Goal: Task Accomplishment & Management: Manage account settings

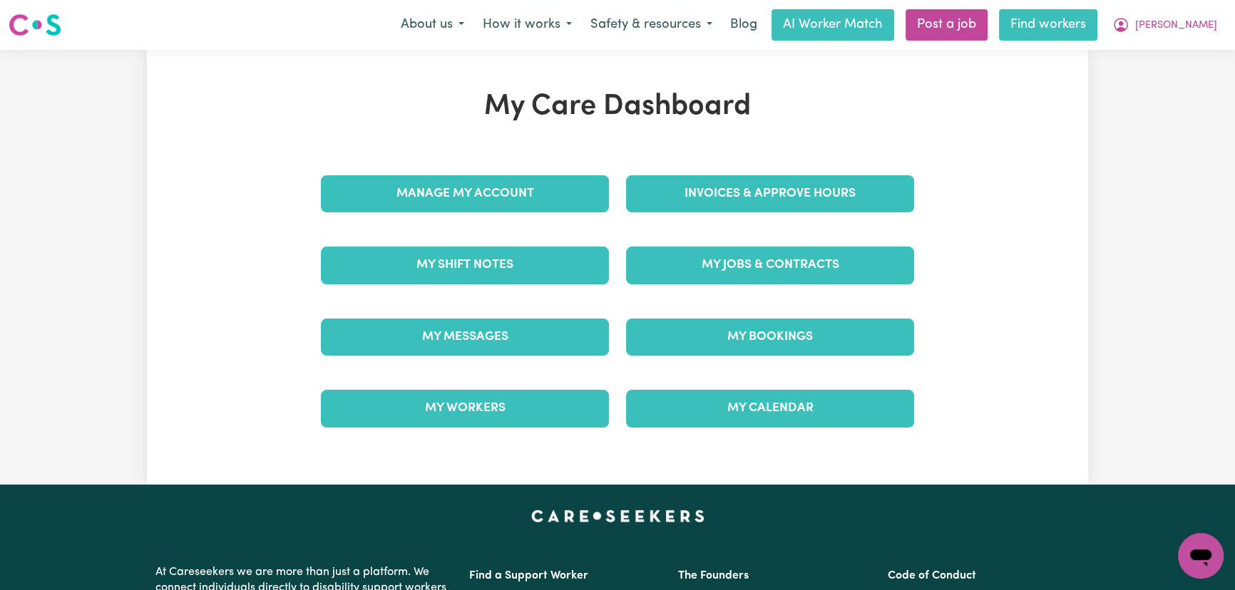
click at [1097, 26] on link "Find workers" at bounding box center [1048, 24] width 98 height 31
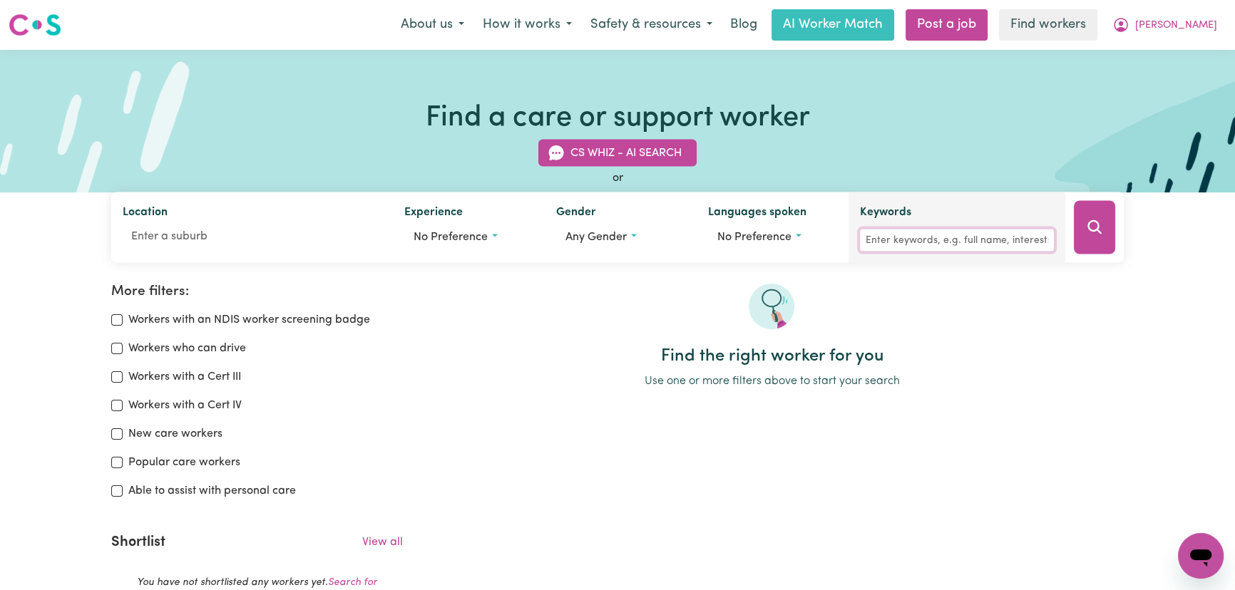
click at [962, 237] on input "Keywords" at bounding box center [957, 241] width 194 height 22
type input "[PERSON_NAME]"
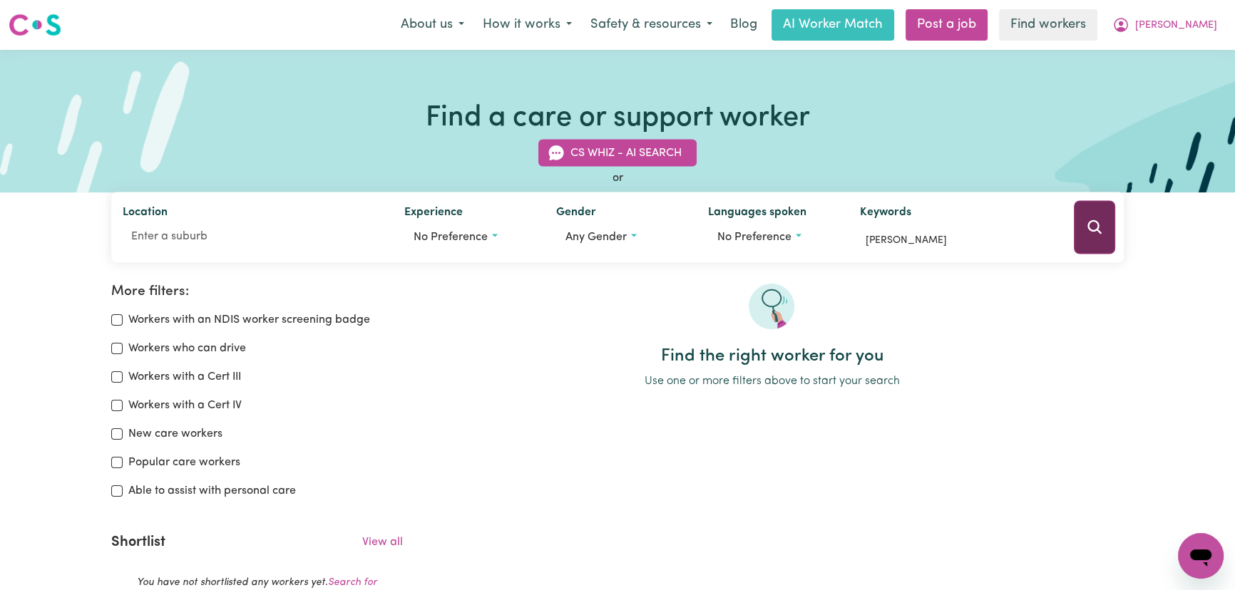
click at [1081, 209] on button "Search" at bounding box center [1093, 227] width 41 height 53
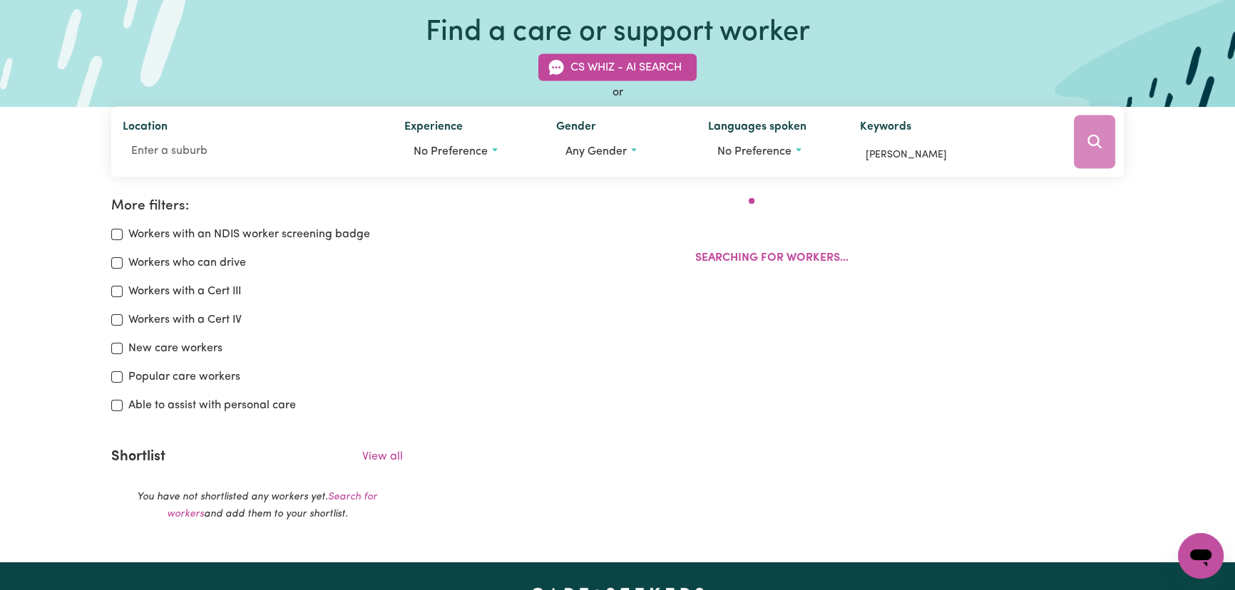
scroll to position [237, 0]
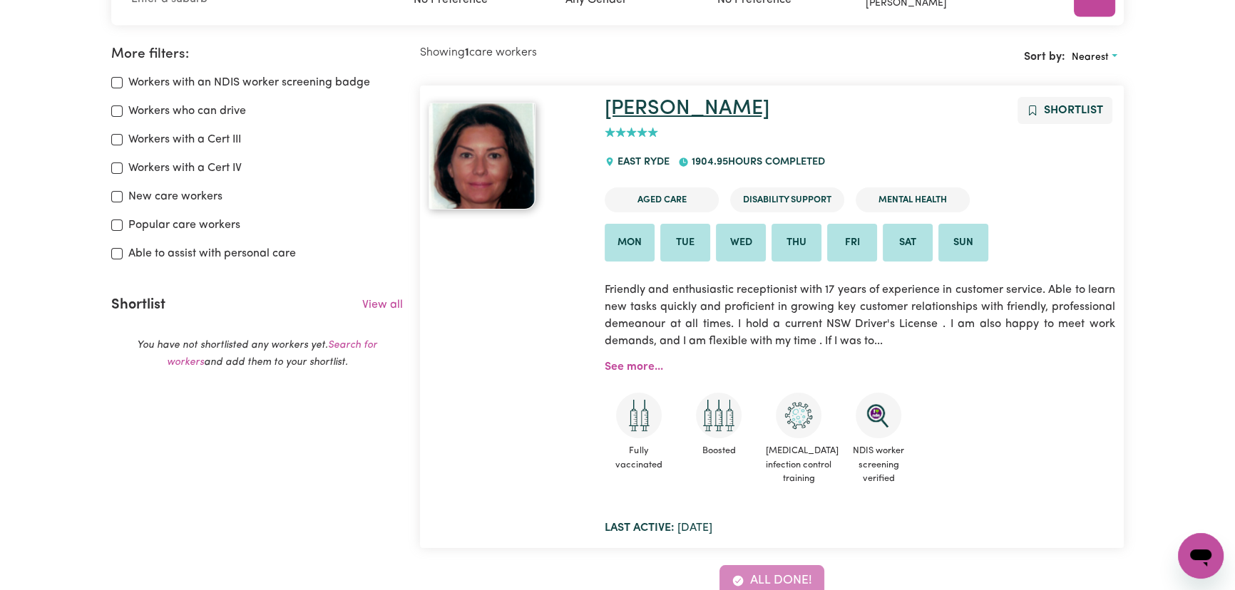
click at [615, 113] on link "[PERSON_NAME]" at bounding box center [686, 108] width 165 height 21
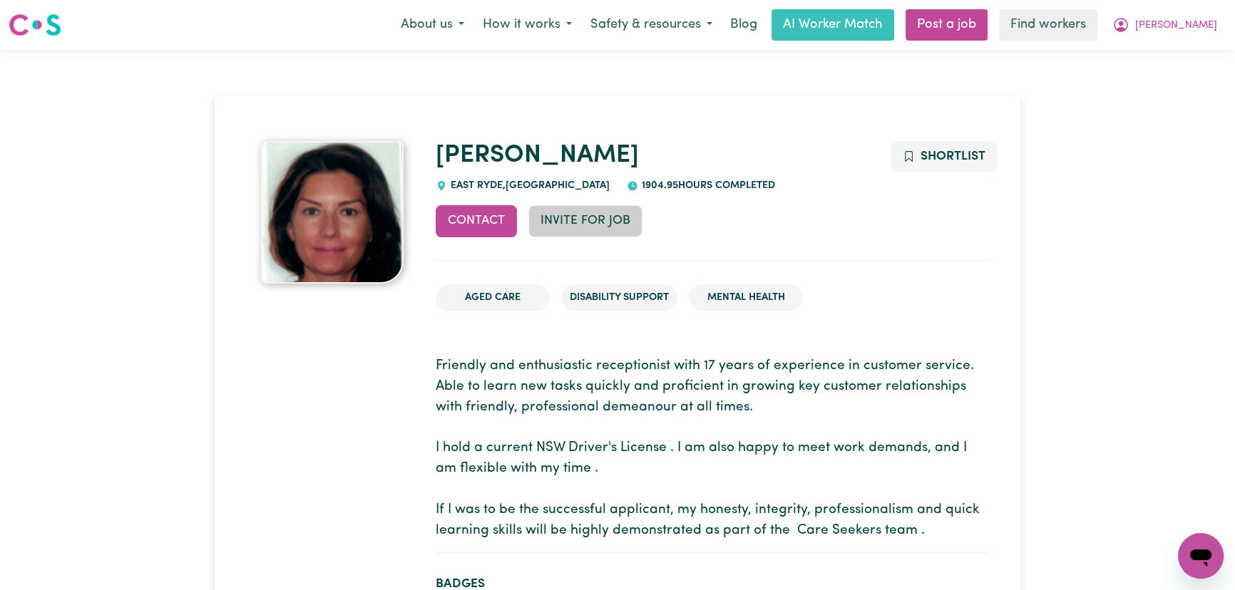
click at [589, 223] on button "Invite for Job" at bounding box center [585, 220] width 114 height 31
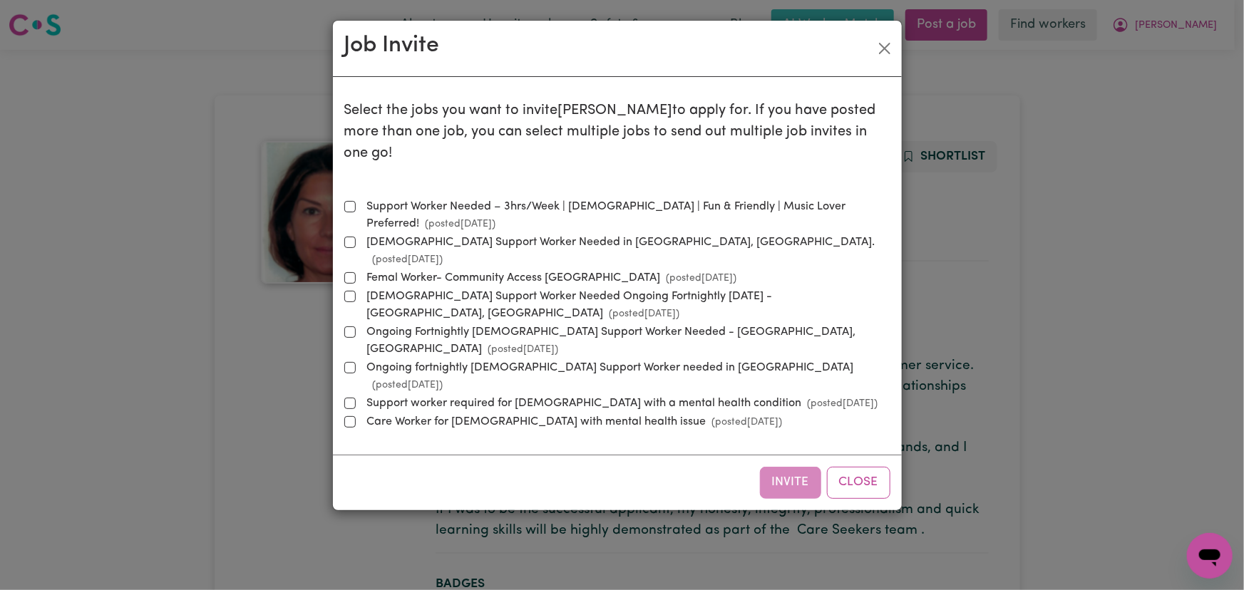
click at [443, 254] on small "(posted [DATE] )" at bounding box center [405, 259] width 76 height 11
click at [356, 237] on input "[DEMOGRAPHIC_DATA] Support Worker Needed in [GEOGRAPHIC_DATA], [GEOGRAPHIC_DATA…" at bounding box center [349, 242] width 11 height 11
checkbox input "true"
click at [786, 467] on button "Invite" at bounding box center [790, 482] width 61 height 31
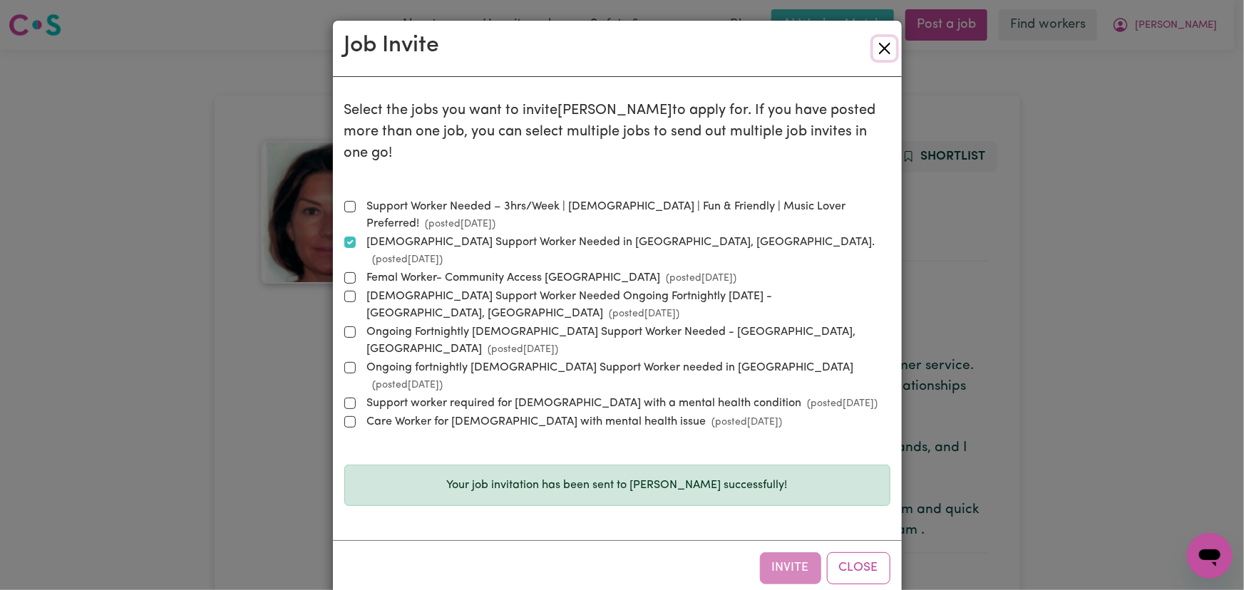
click at [882, 46] on button "Close" at bounding box center [884, 48] width 23 height 23
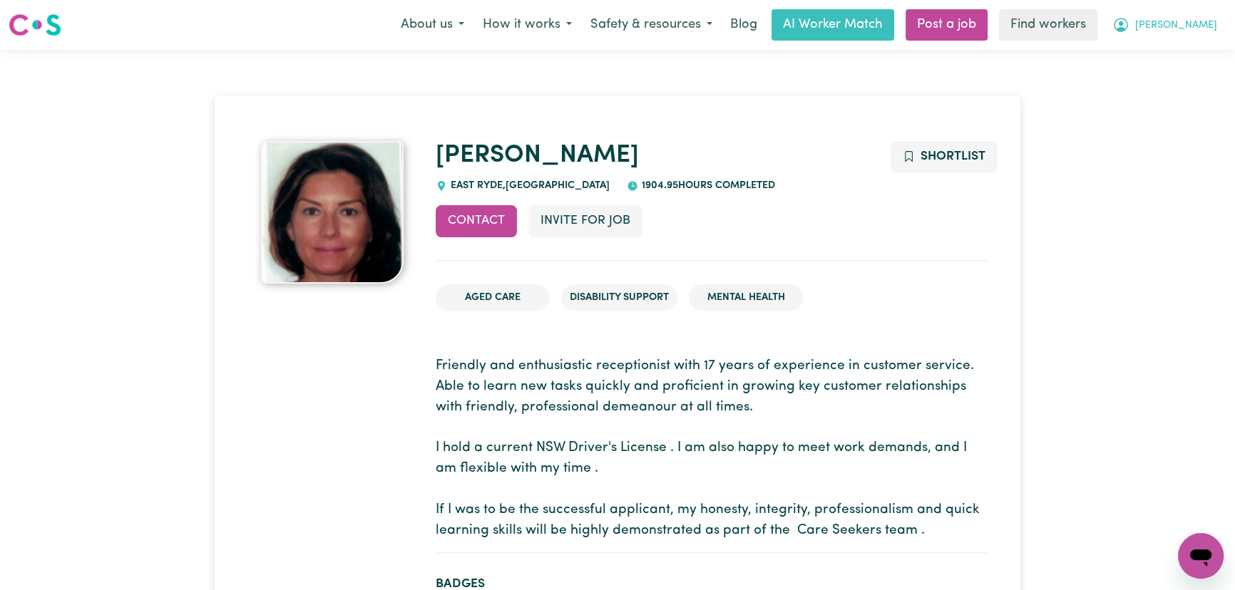
click at [1196, 32] on span "[PERSON_NAME]" at bounding box center [1176, 26] width 82 height 16
click at [1196, 62] on link "My Dashboard" at bounding box center [1169, 55] width 113 height 27
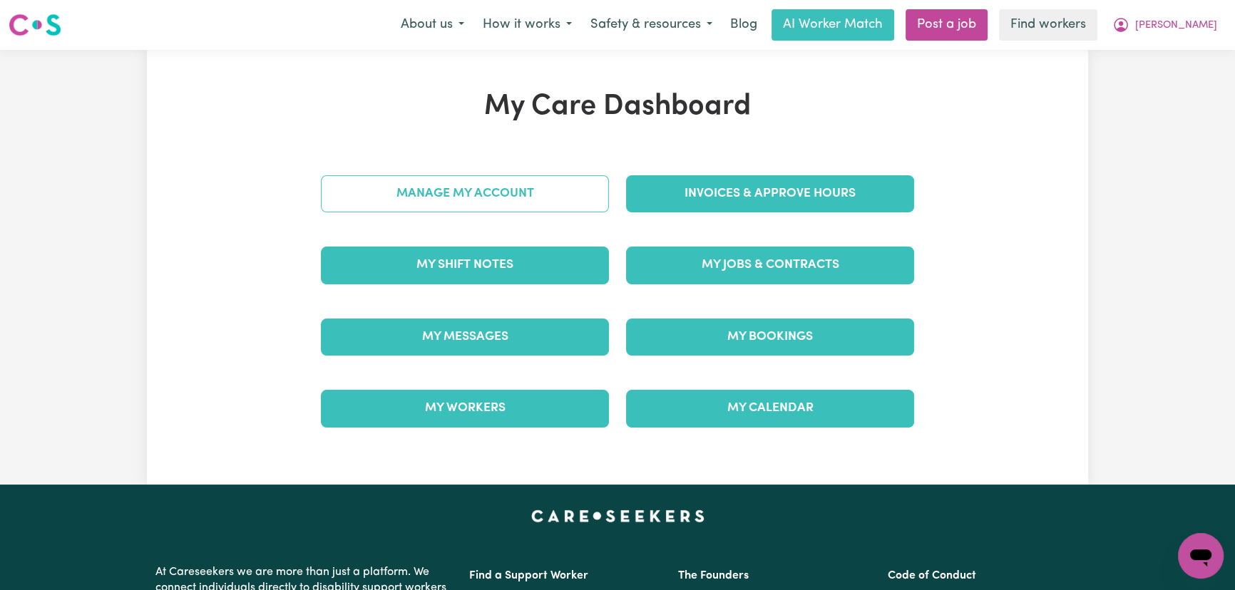
click at [501, 205] on link "Manage My Account" at bounding box center [465, 193] width 288 height 37
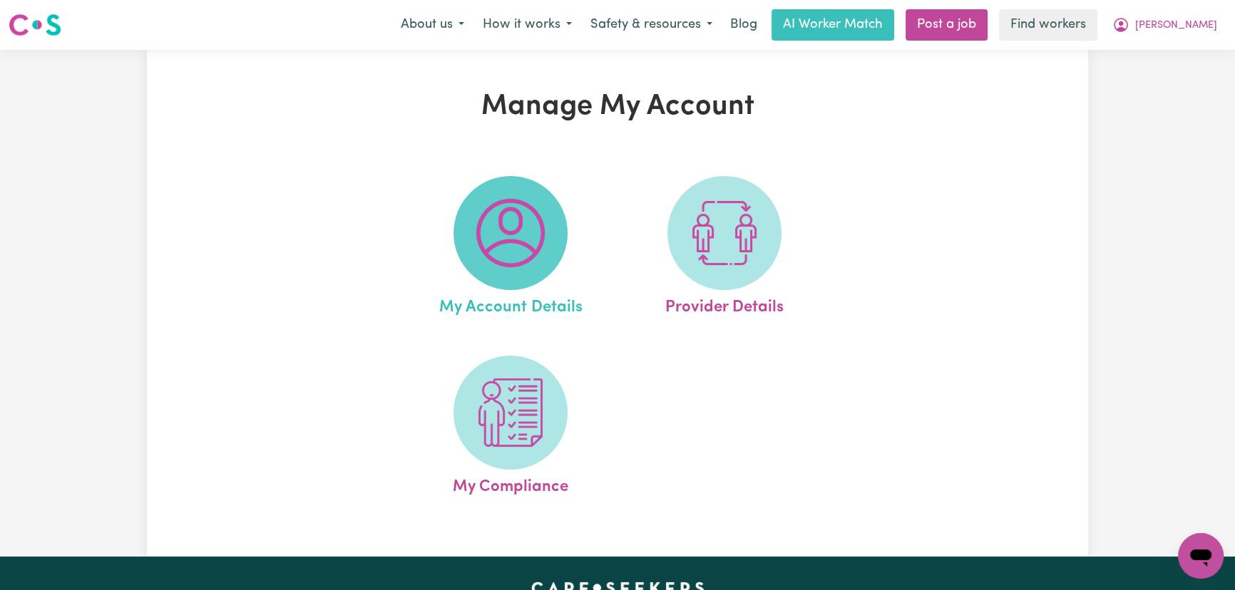
click at [535, 207] on img at bounding box center [510, 233] width 68 height 68
select select "Australian"
select select "call"
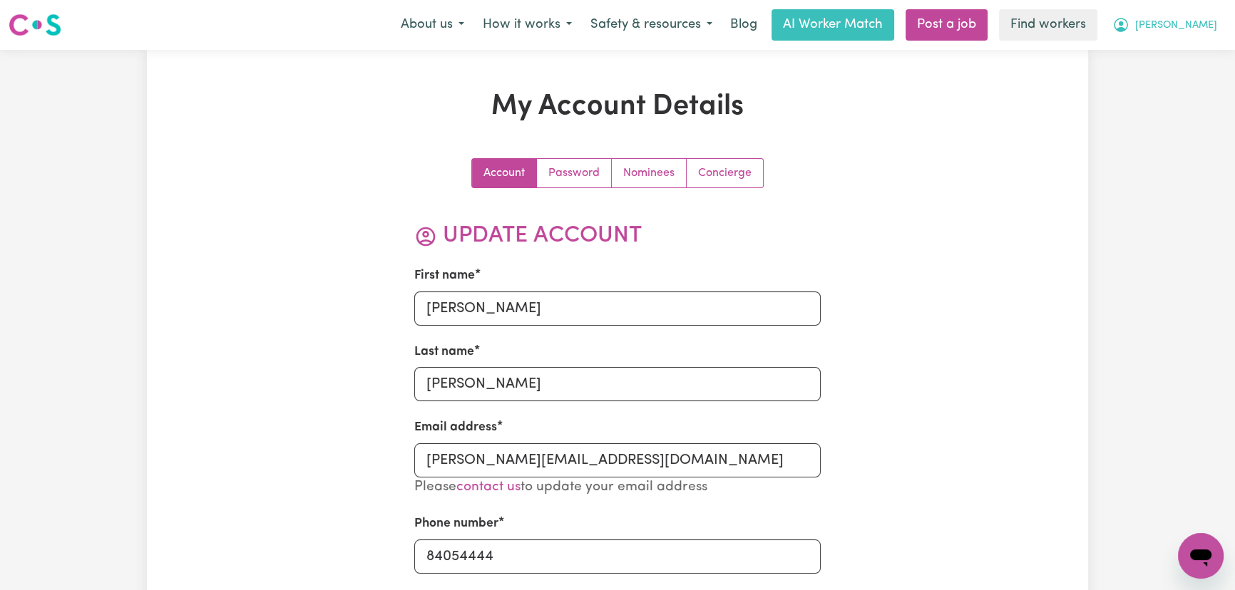
click at [1199, 20] on span "[PERSON_NAME]" at bounding box center [1176, 26] width 82 height 16
click at [1208, 50] on link "My Dashboard" at bounding box center [1169, 55] width 113 height 27
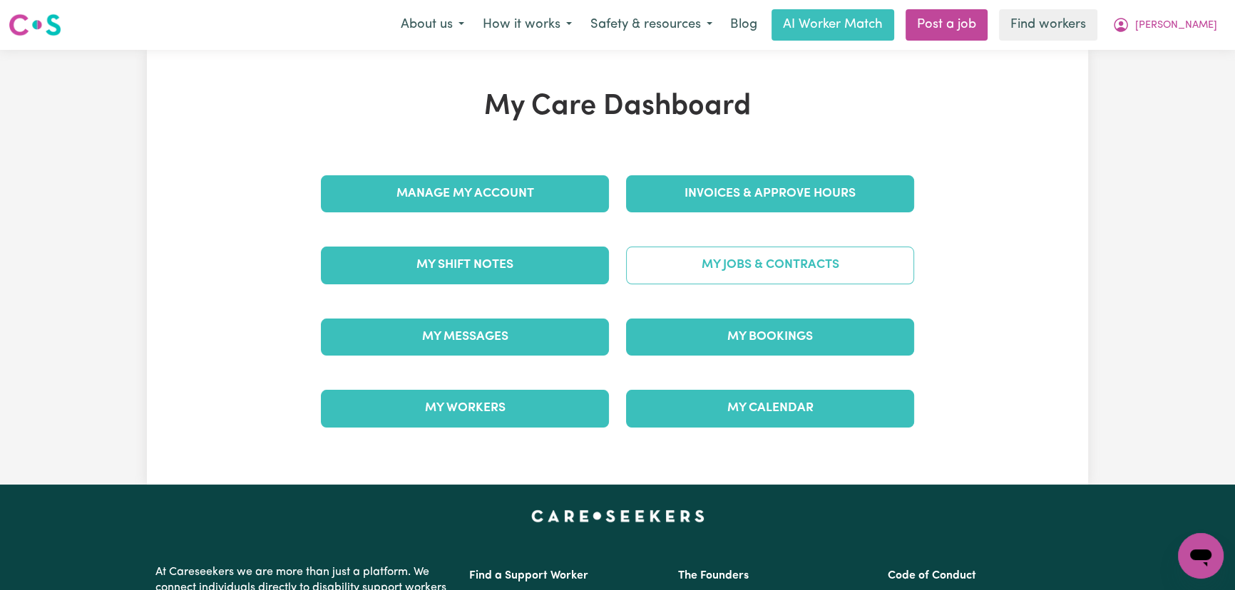
click at [779, 271] on link "My Jobs & Contracts" at bounding box center [770, 265] width 288 height 37
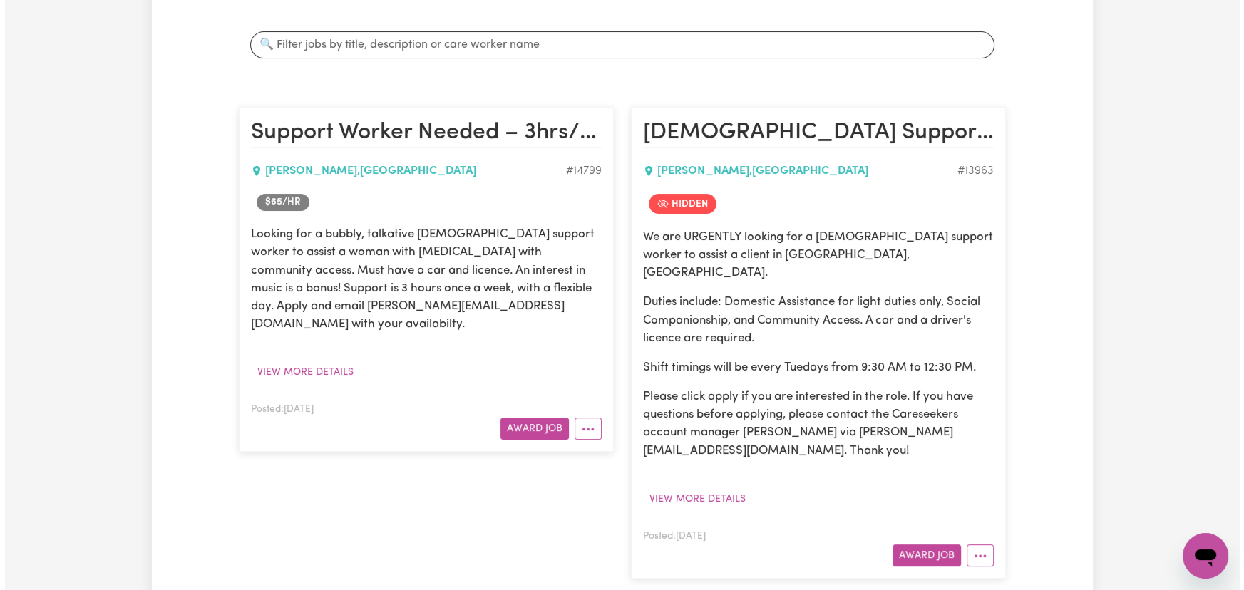
scroll to position [259, 0]
click at [917, 544] on button "Award Job" at bounding box center [921, 555] width 68 height 22
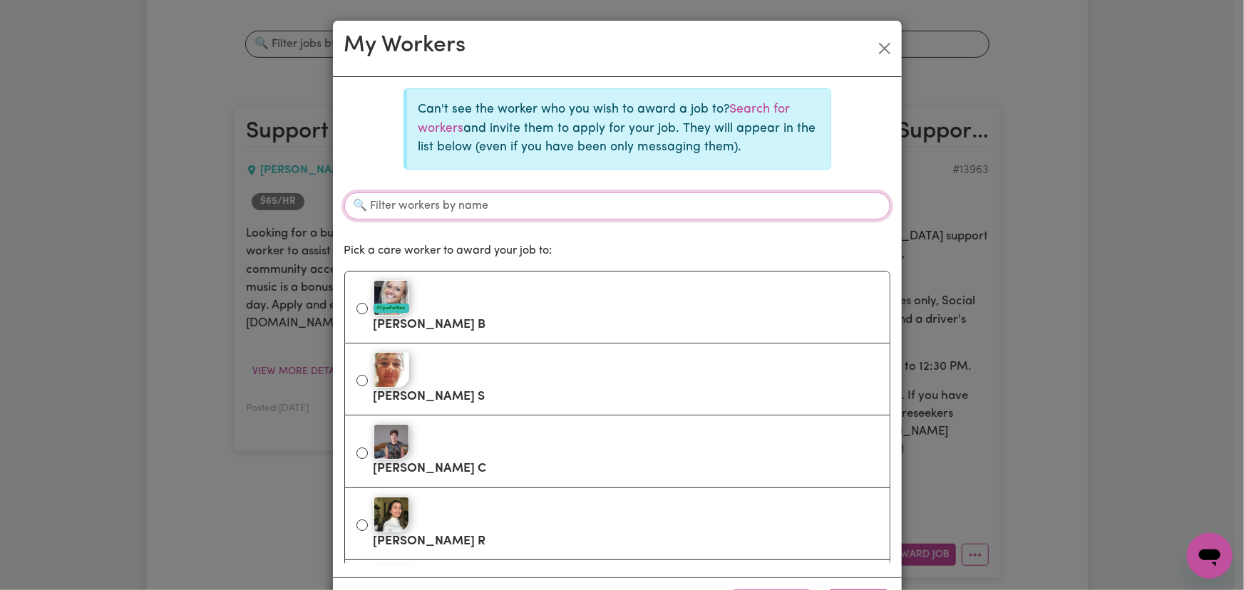
click at [428, 197] on input "Filter workers by name" at bounding box center [617, 205] width 546 height 27
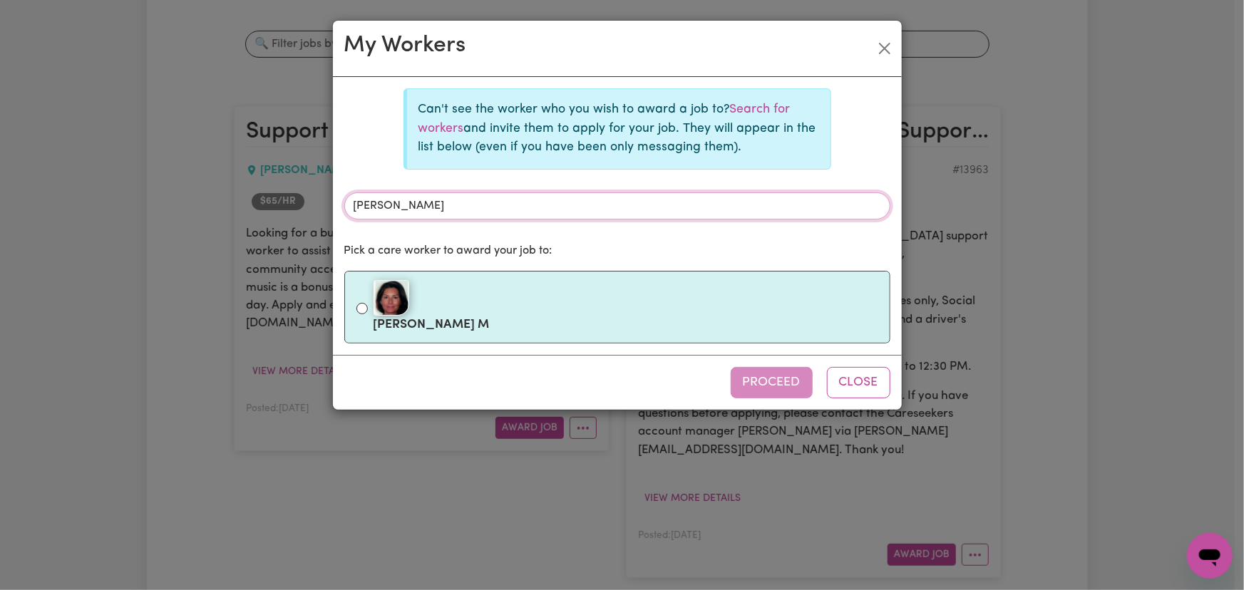
type input "[PERSON_NAME]"
click at [391, 313] on img at bounding box center [392, 298] width 36 height 36
click at [368, 313] on input "[PERSON_NAME]" at bounding box center [361, 308] width 11 height 11
radio input "true"
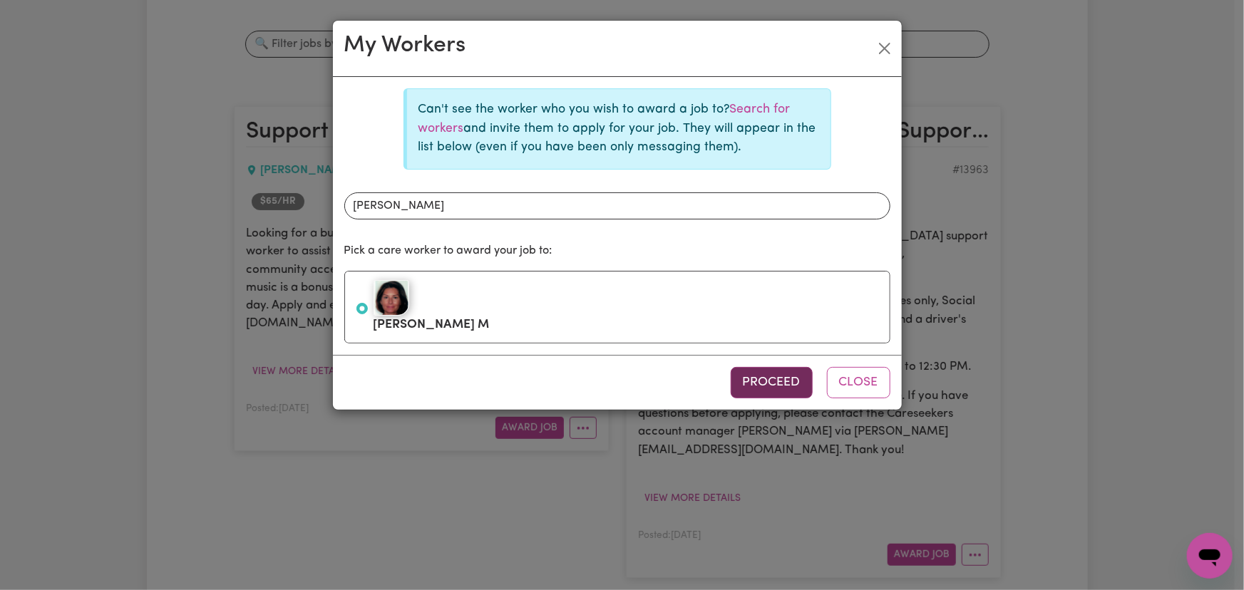
click at [763, 381] on button "Proceed" at bounding box center [772, 382] width 82 height 31
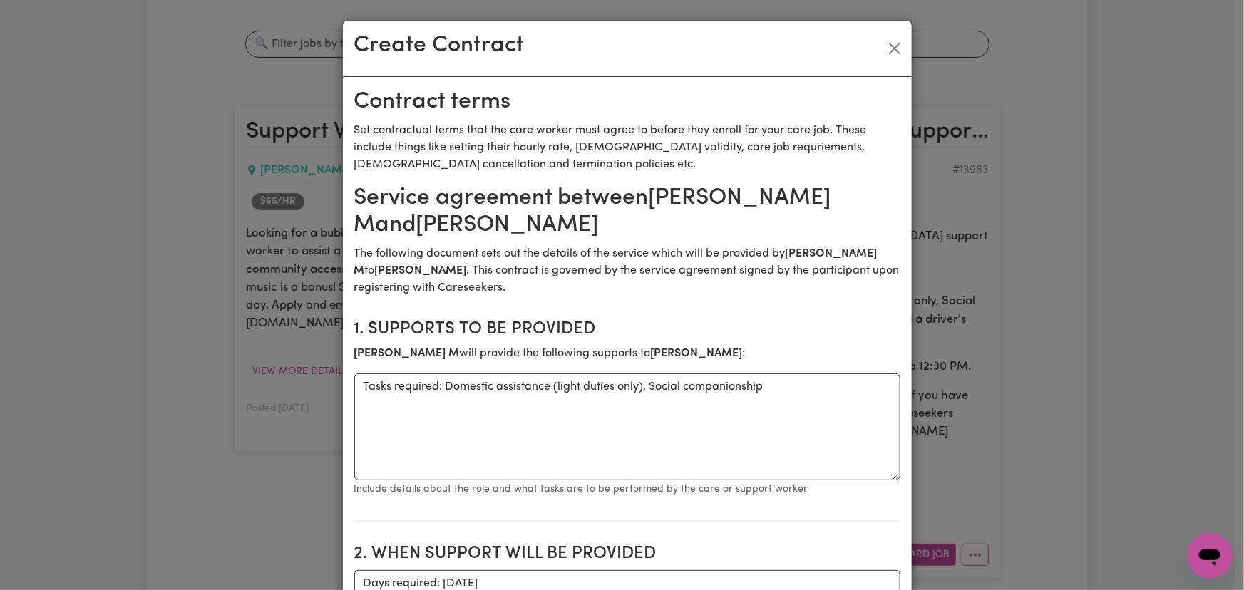
scroll to position [324, 0]
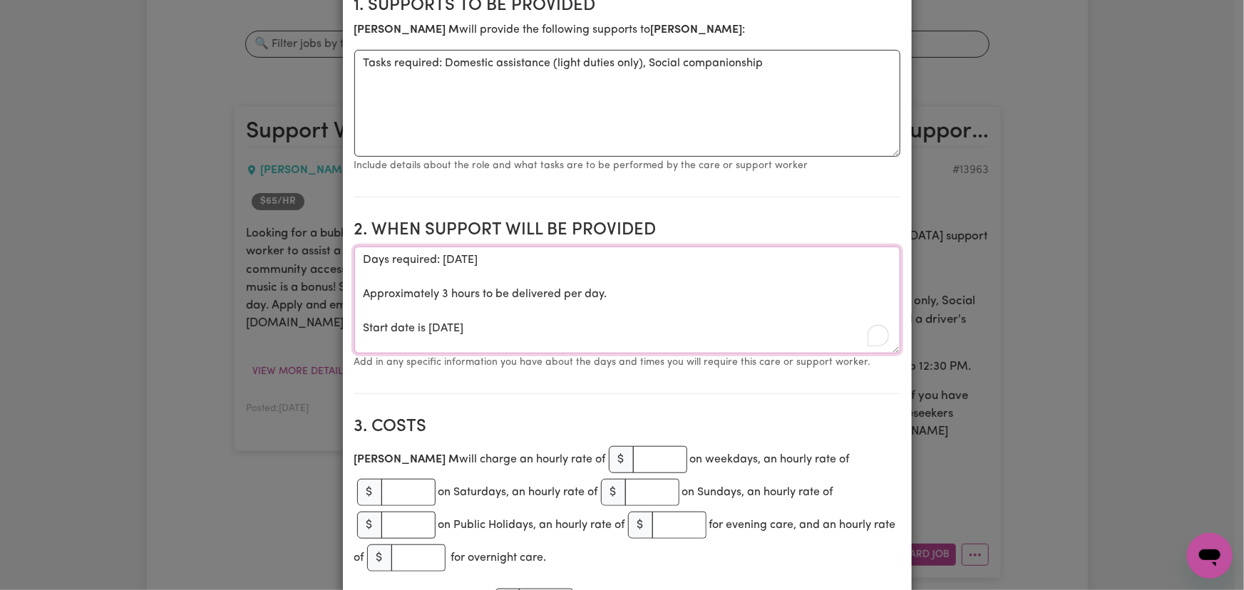
drag, startPoint x: 591, startPoint y: 334, endPoint x: 326, endPoint y: 289, distance: 268.2
click at [326, 289] on div "Create Contract Contract terms Set contractual terms that the care worker must …" at bounding box center [622, 295] width 1244 height 590
click at [599, 278] on textarea "Days required: [DATE]" at bounding box center [627, 300] width 546 height 107
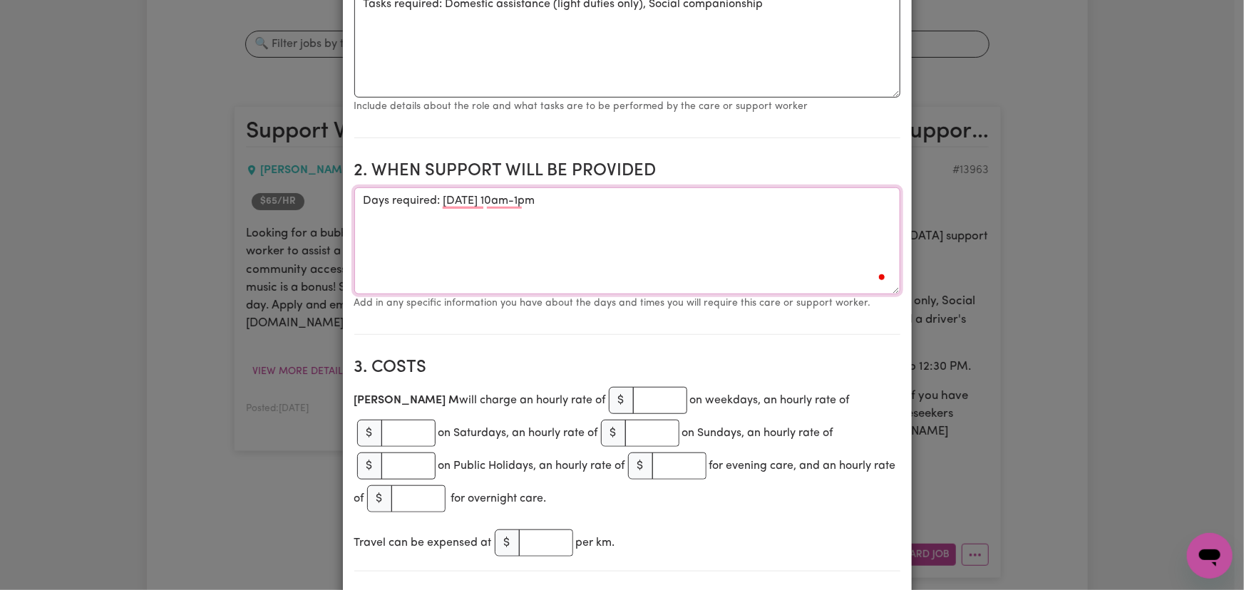
scroll to position [453, 0]
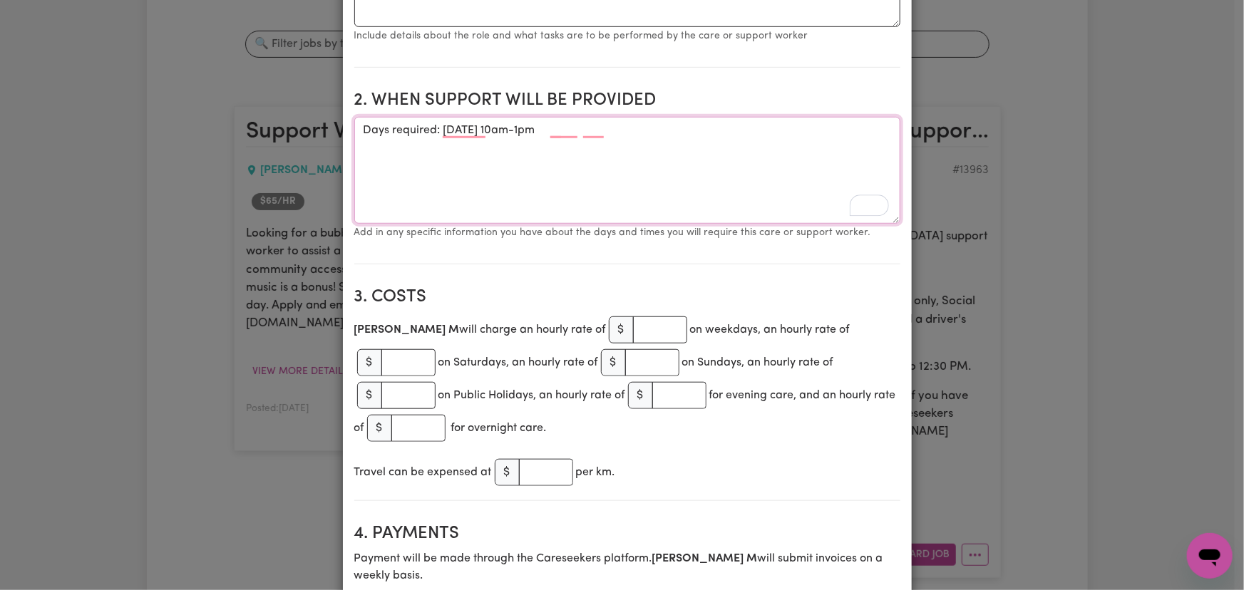
type textarea "Days required: [DATE] 10am-1pm"
click at [633, 336] on input "number" at bounding box center [660, 329] width 54 height 27
type input "60"
click at [539, 465] on input "number" at bounding box center [546, 472] width 54 height 27
type input "1"
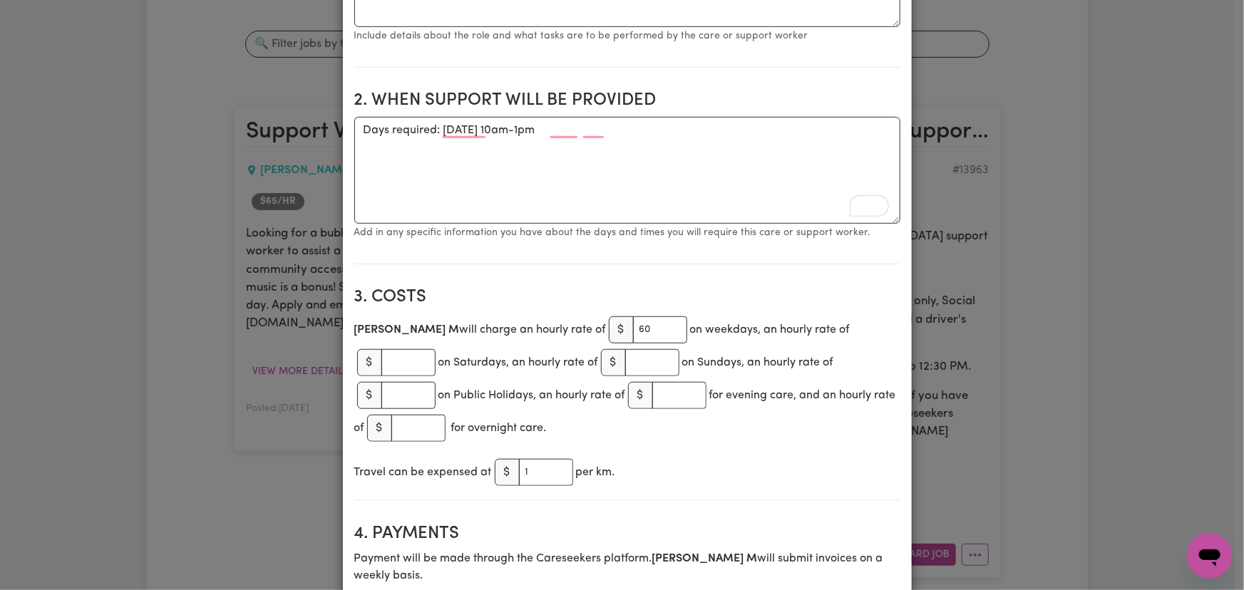
click at [728, 456] on div "Travel can be expensed at $ 1 per km." at bounding box center [627, 472] width 546 height 33
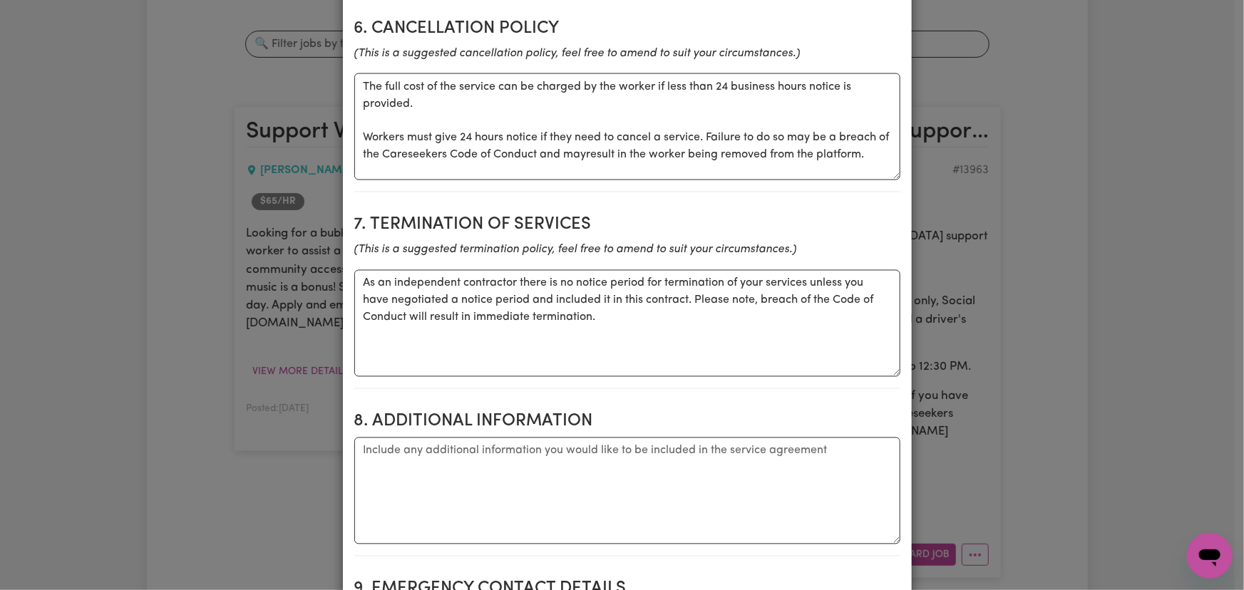
scroll to position [1555, 0]
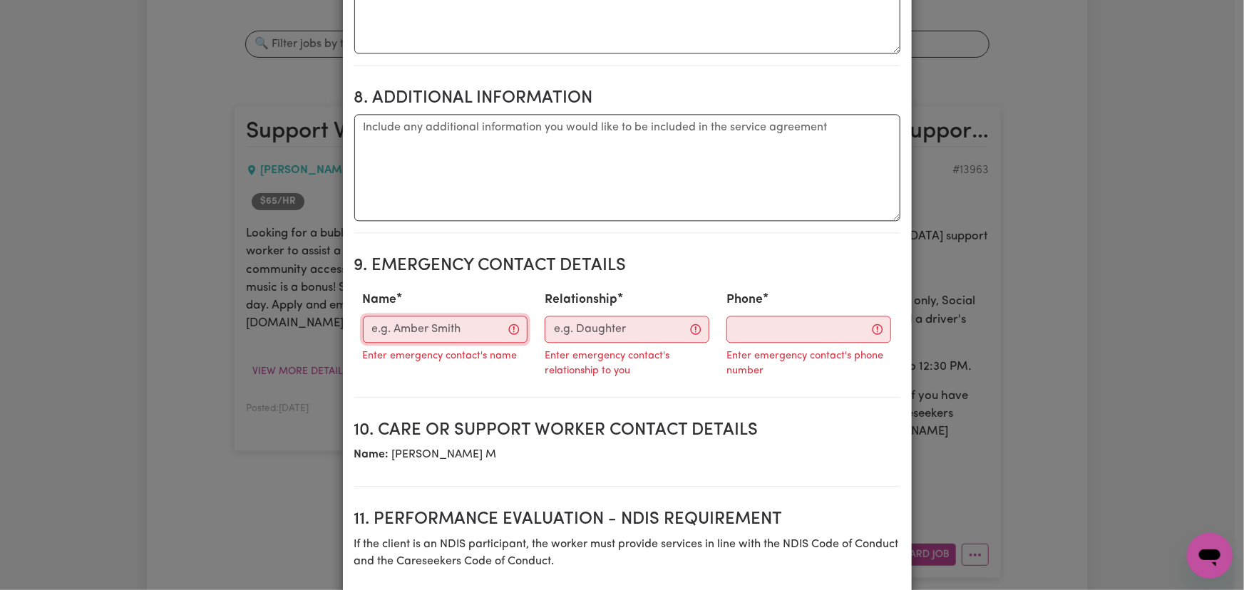
click at [423, 335] on input "Name" at bounding box center [445, 329] width 165 height 27
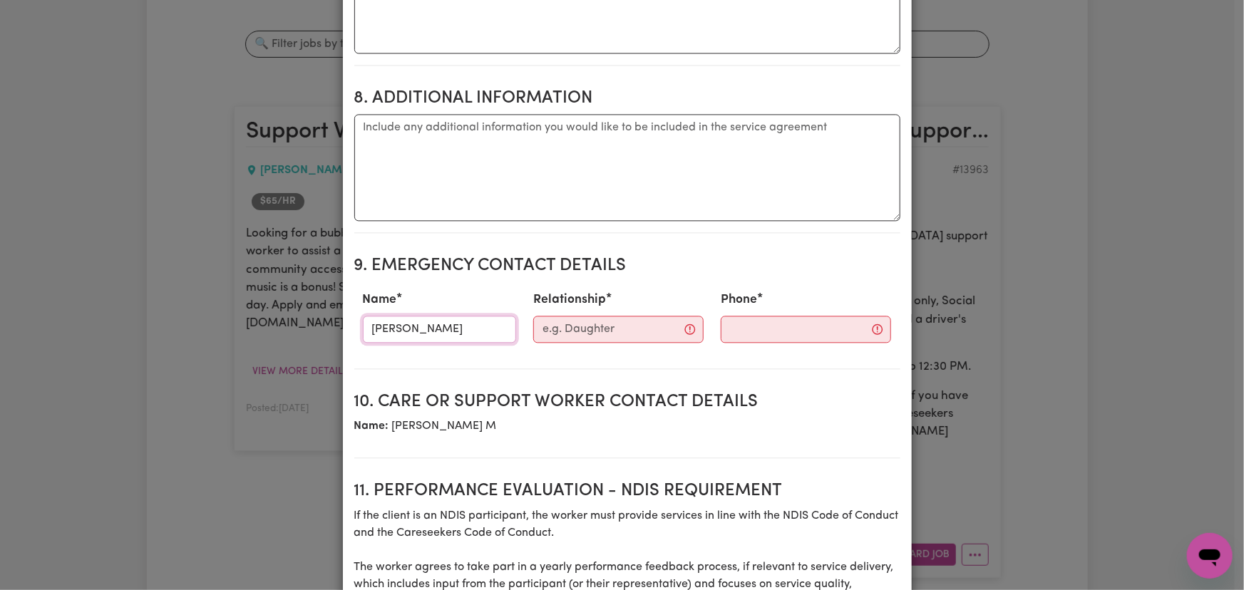
click at [423, 332] on input "[PERSON_NAME]" at bounding box center [440, 329] width 154 height 27
click at [423, 331] on input "[PERSON_NAME]" at bounding box center [440, 329] width 154 height 27
type input "[PERSON_NAME]"
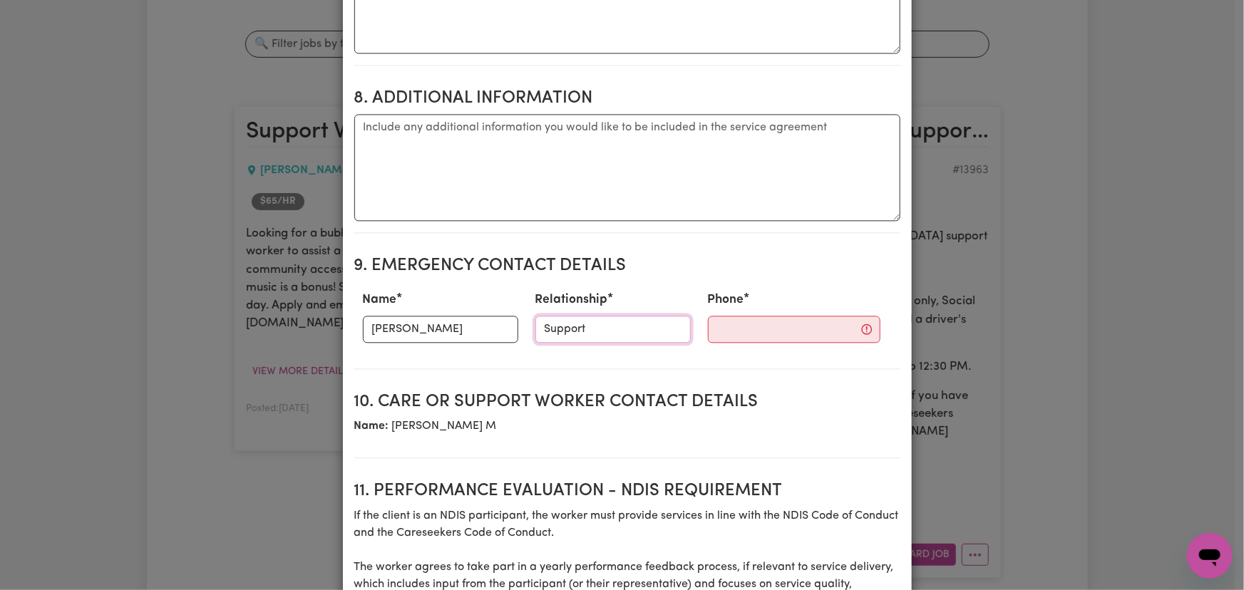
type input "Support Coordinator"
click at [751, 324] on input "Phone" at bounding box center [794, 329] width 173 height 27
paste input "0455 231 698"
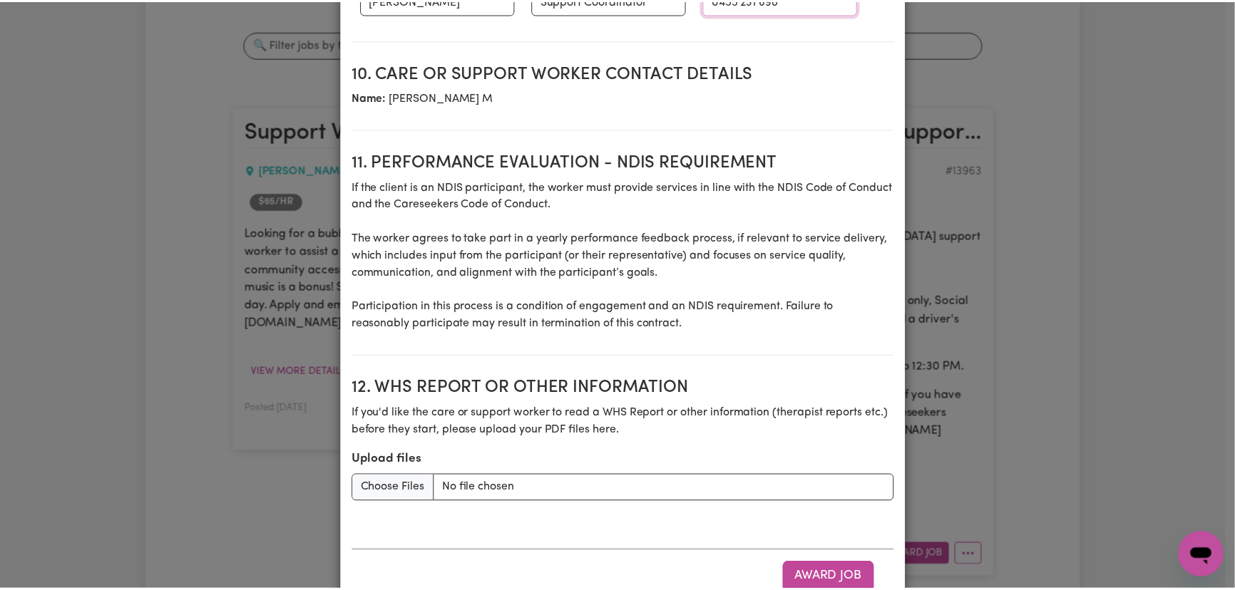
scroll to position [1929, 0]
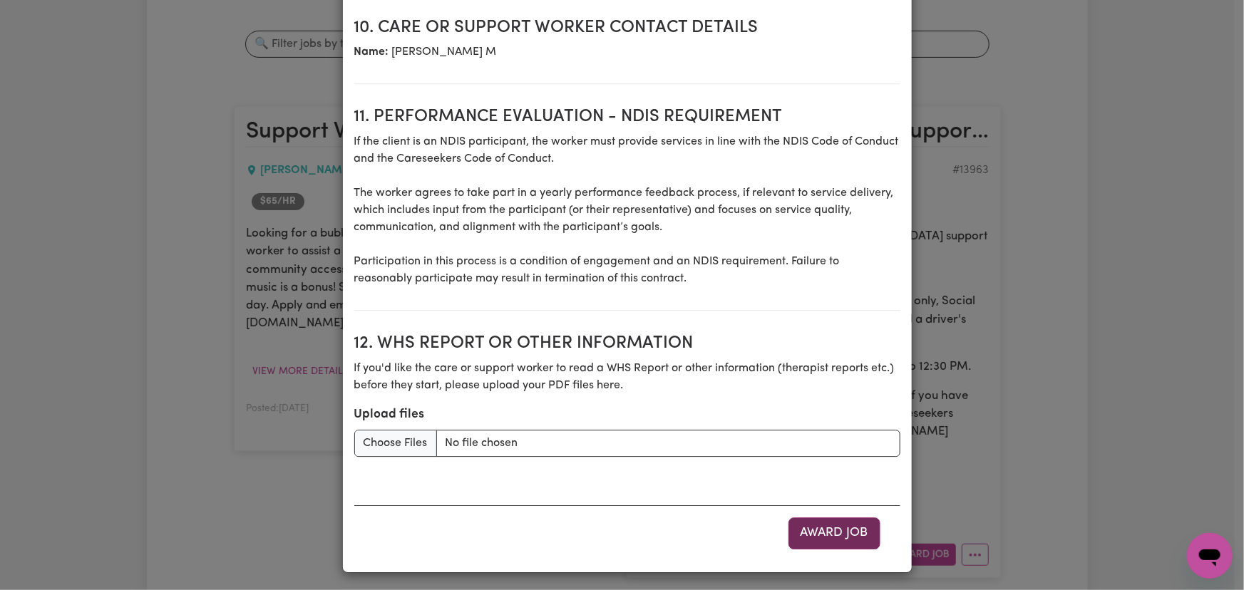
type input "0455 231 698"
click at [822, 519] on button "Award Job" at bounding box center [834, 533] width 92 height 31
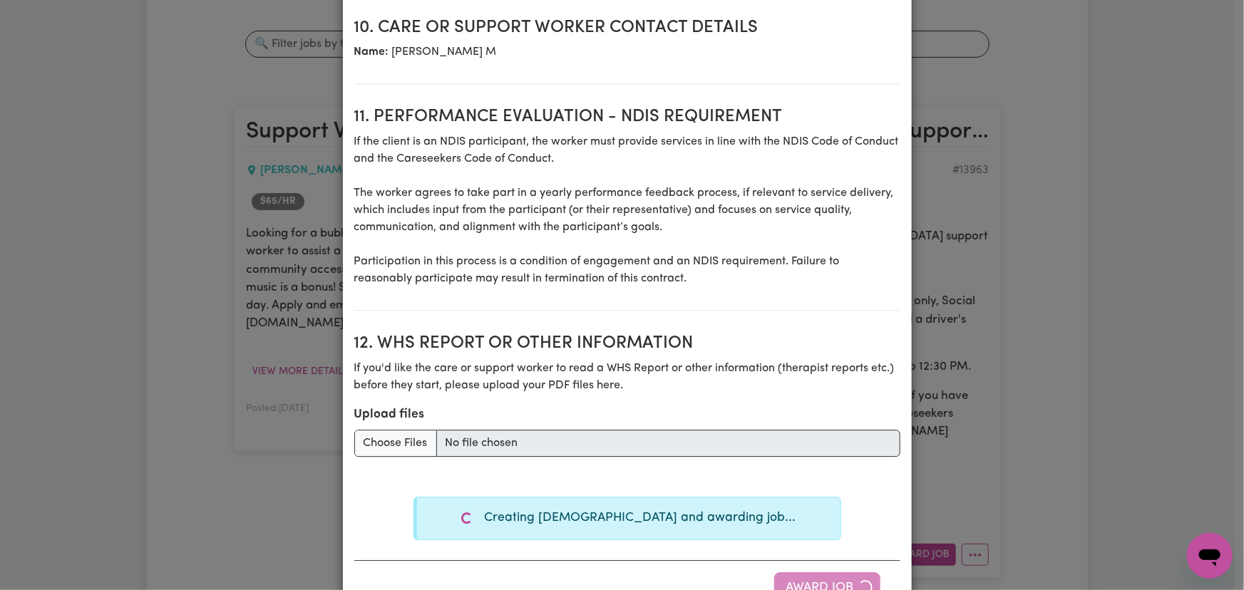
type textarea "Days required: [DATE] Approximately 3 hours to be delivered per day. Start date…"
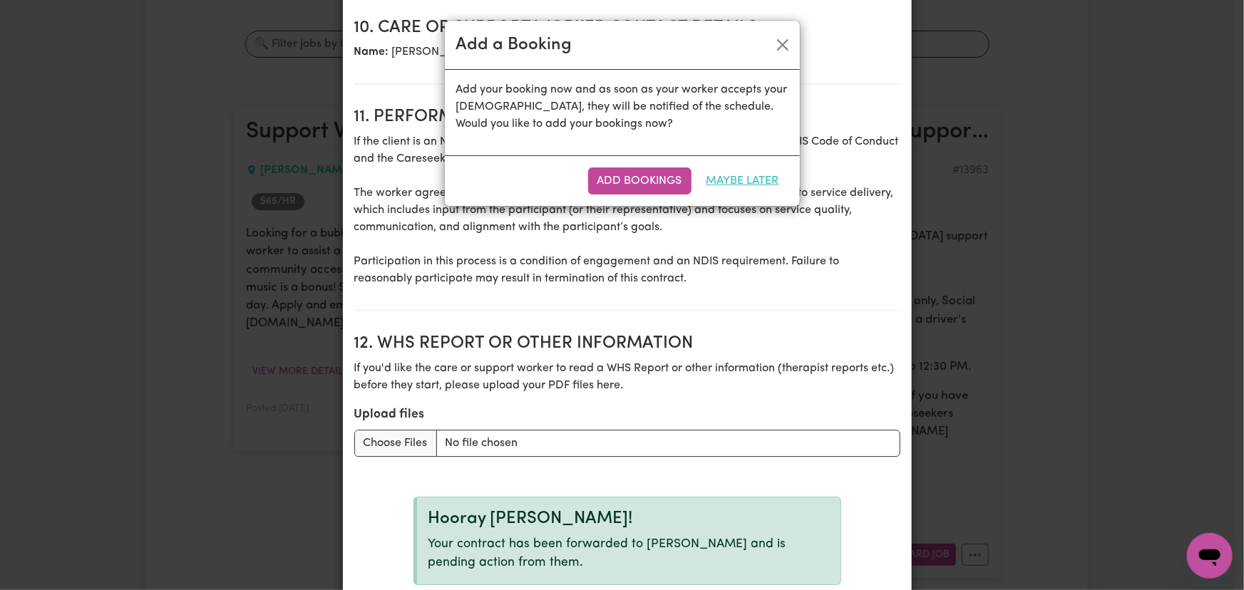
click at [741, 175] on button "Maybe Later" at bounding box center [742, 181] width 91 height 27
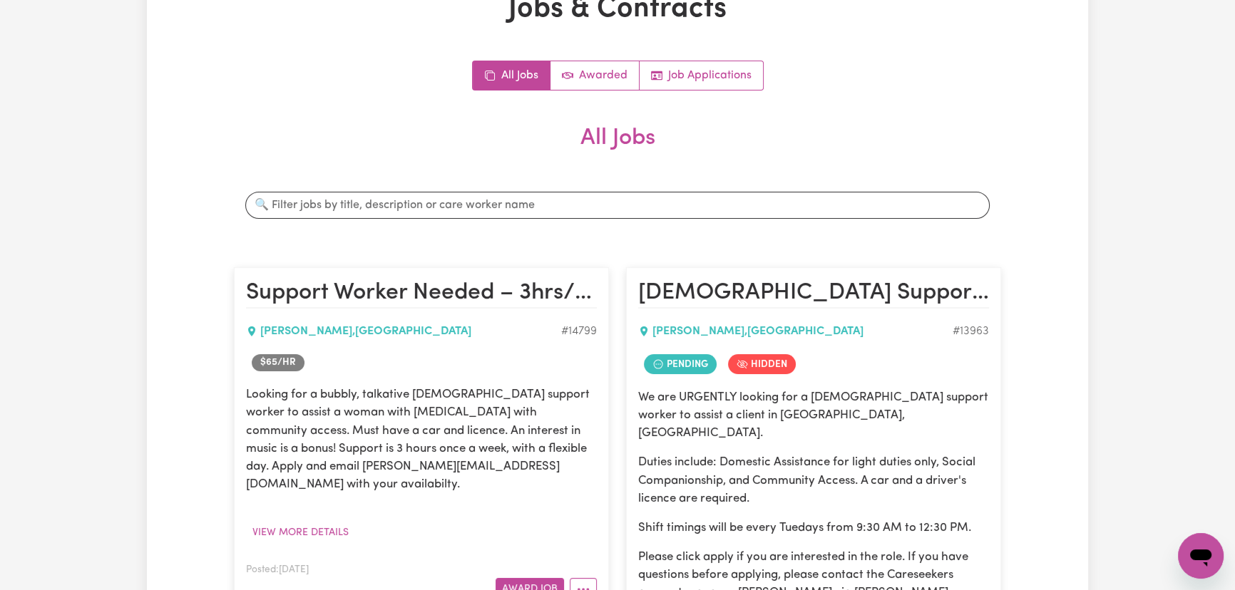
scroll to position [0, 0]
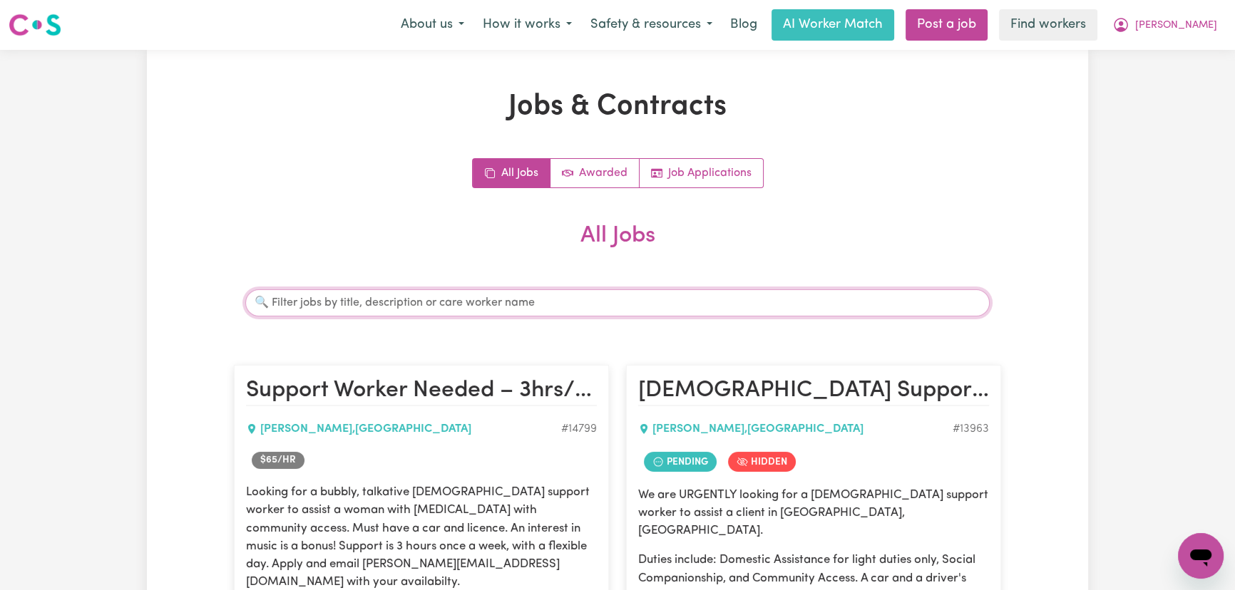
click at [560, 300] on input "Search jobs" at bounding box center [617, 302] width 744 height 27
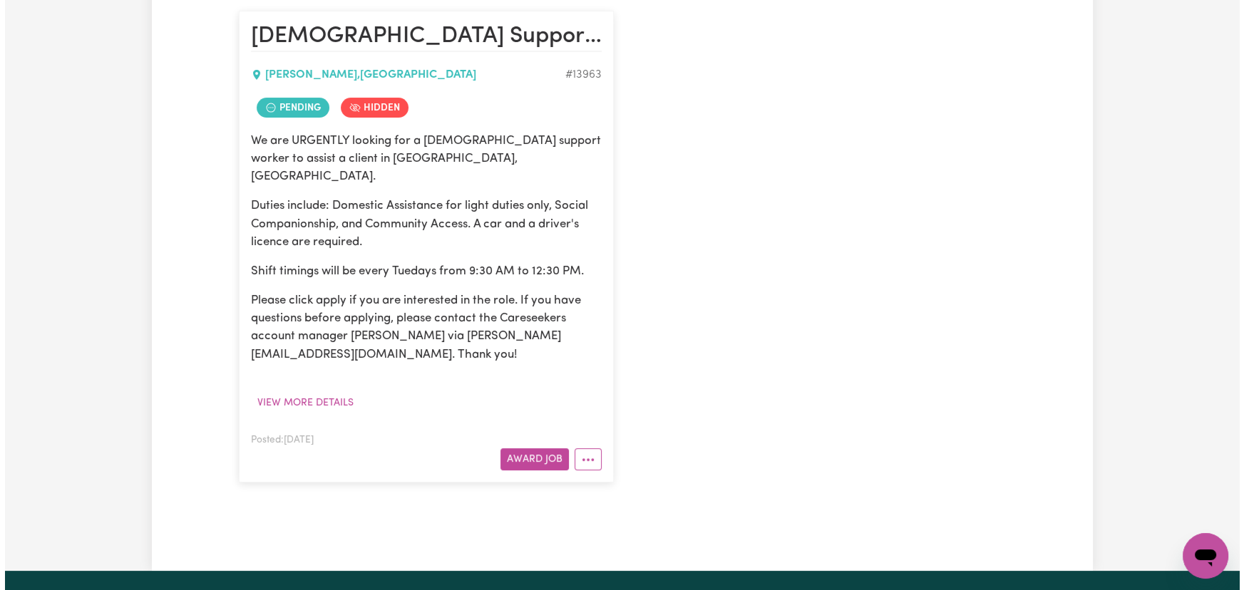
scroll to position [453, 0]
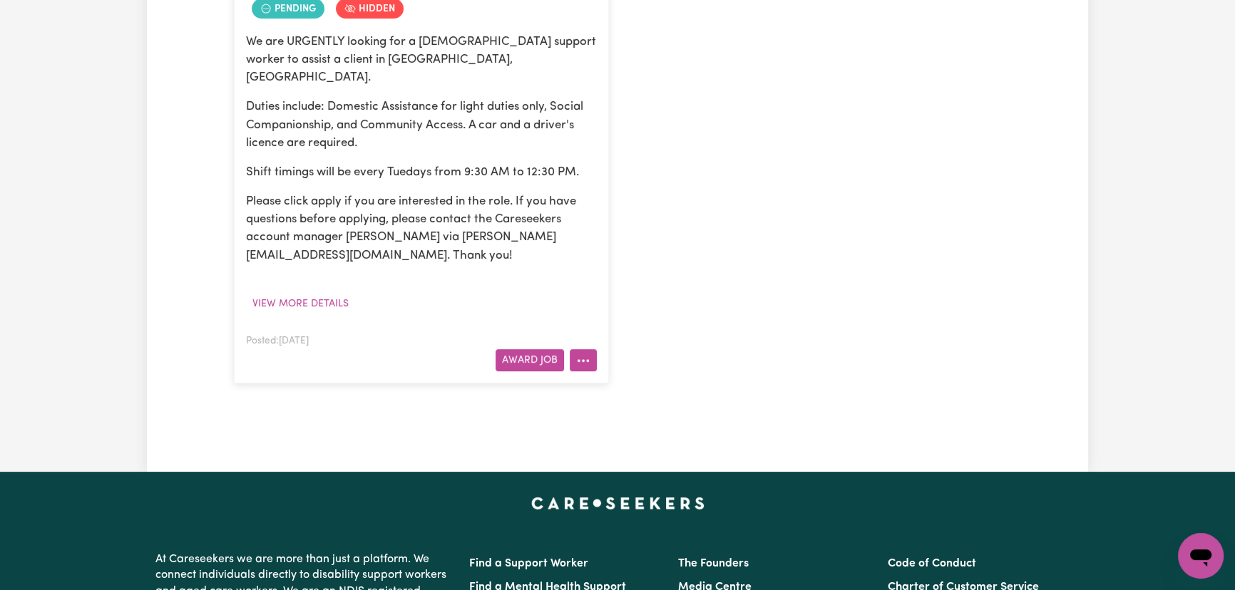
type input "[PERSON_NAME]"
click at [589, 354] on icon "More options" at bounding box center [583, 361] width 14 height 14
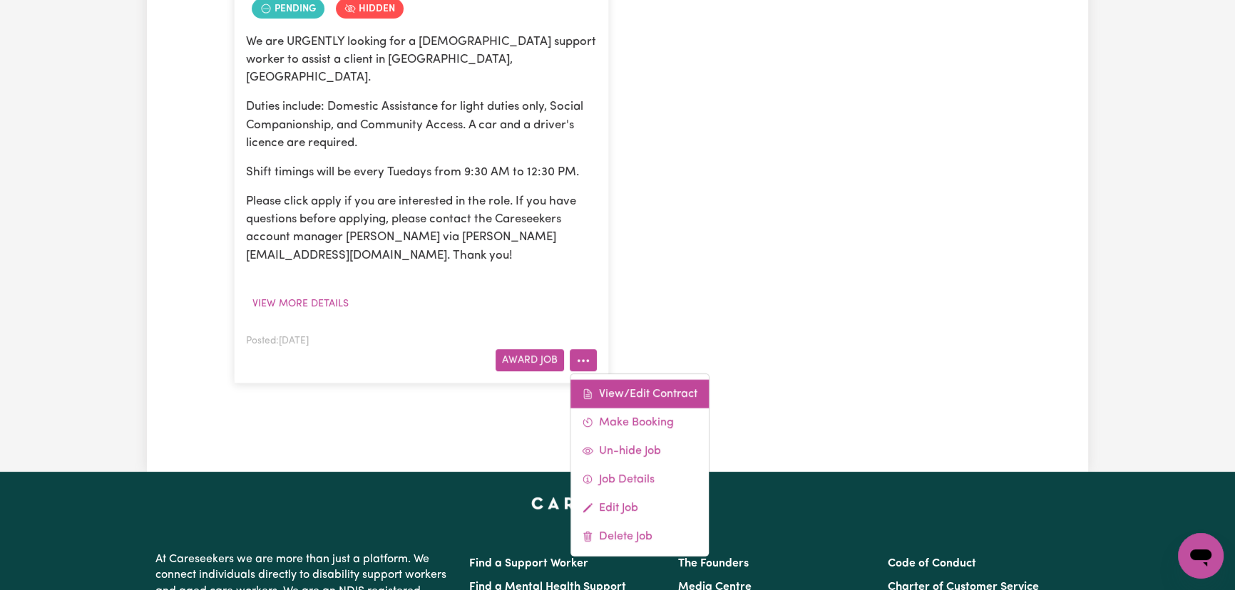
click at [619, 379] on link "View/Edit Contract" at bounding box center [639, 393] width 138 height 29
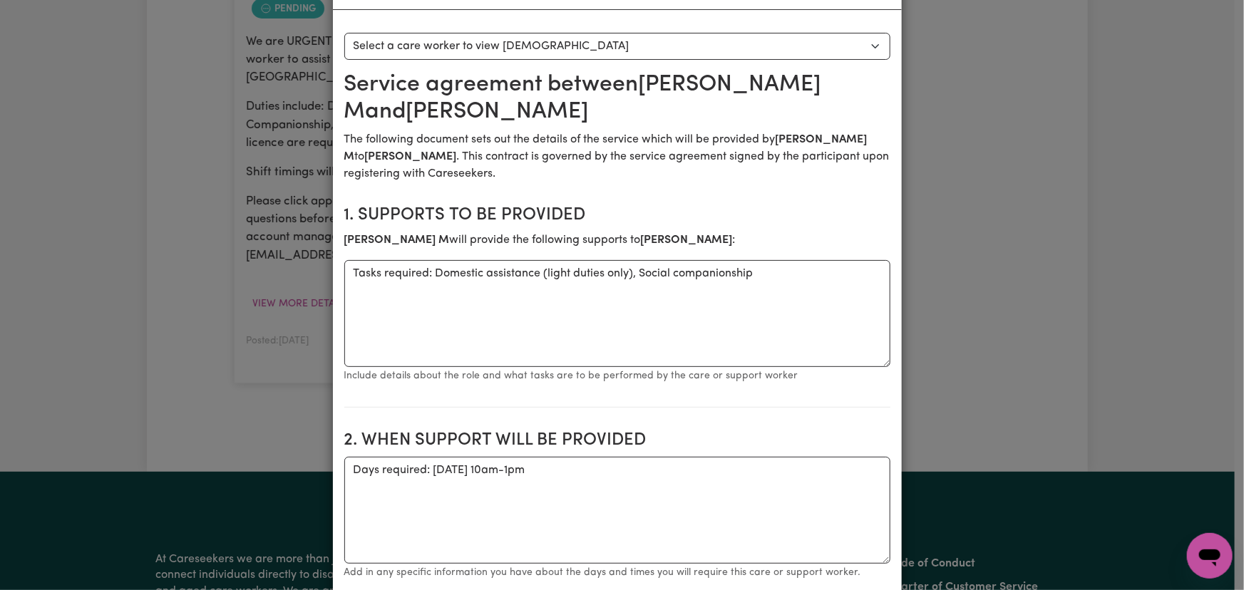
scroll to position [0, 0]
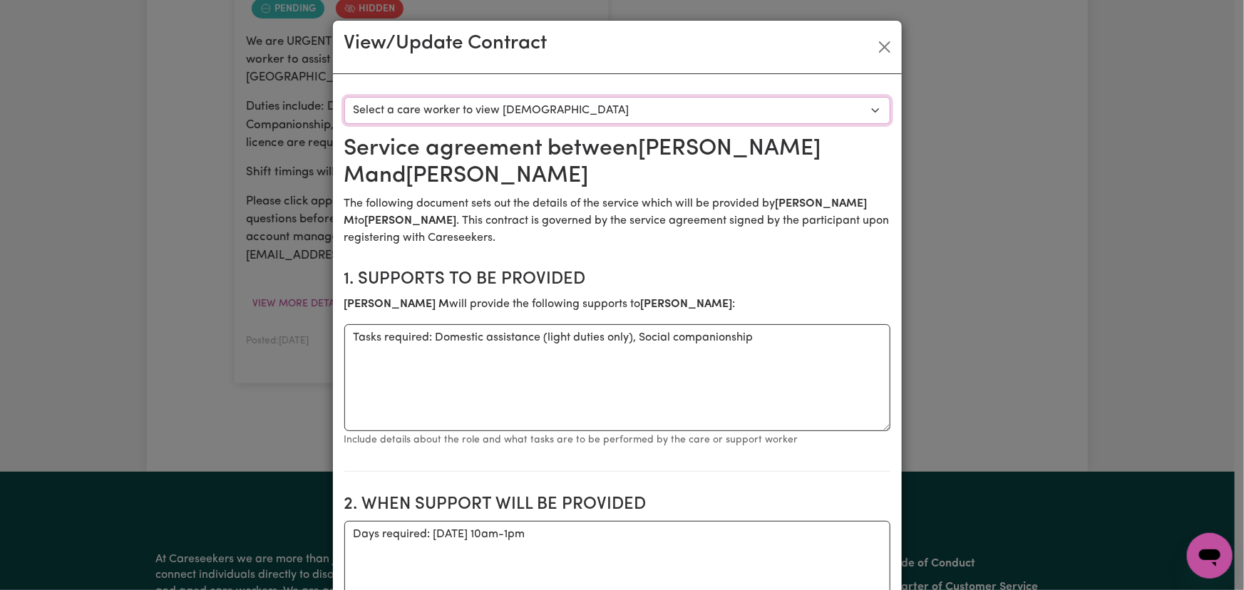
drag, startPoint x: 542, startPoint y: 96, endPoint x: 544, endPoint y: 113, distance: 17.2
click at [542, 101] on select "Select a care worker to view [DEMOGRAPHIC_DATA] #10505 - [PERSON_NAME] (contrac…" at bounding box center [617, 110] width 546 height 27
click at [553, 118] on select "Select a care worker to view [DEMOGRAPHIC_DATA] #10505 - [PERSON_NAME] (contrac…" at bounding box center [617, 110] width 546 height 27
select select "10117"
click at [344, 97] on select "Select a care worker to view [DEMOGRAPHIC_DATA] #10505 - [PERSON_NAME] (contrac…" at bounding box center [617, 110] width 546 height 27
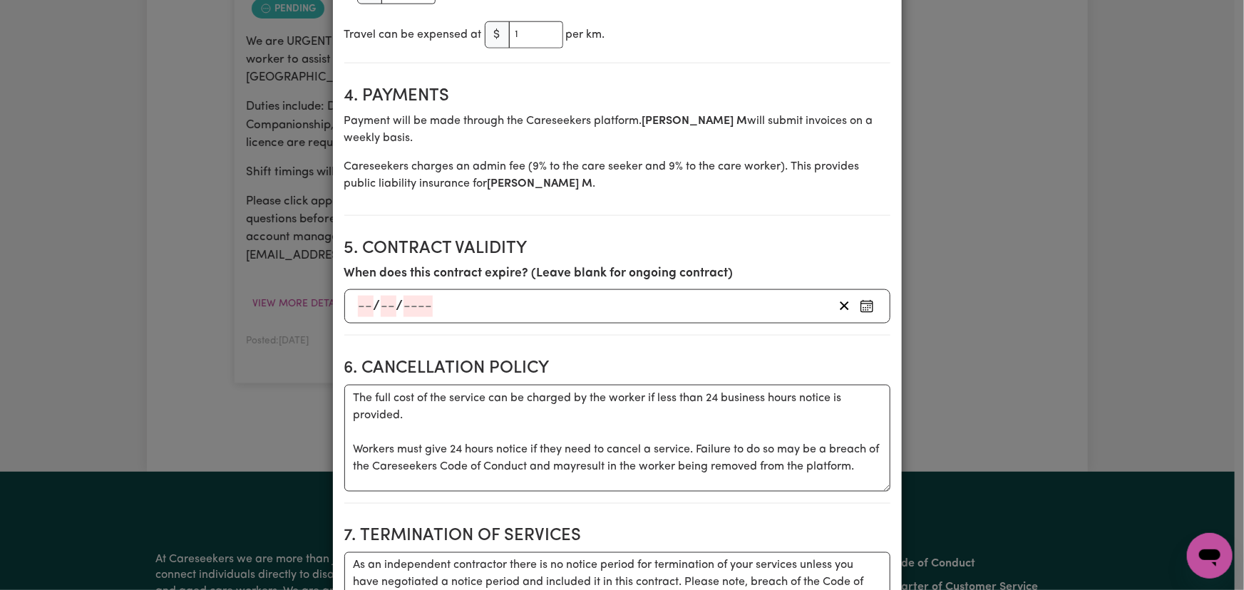
scroll to position [1166, 0]
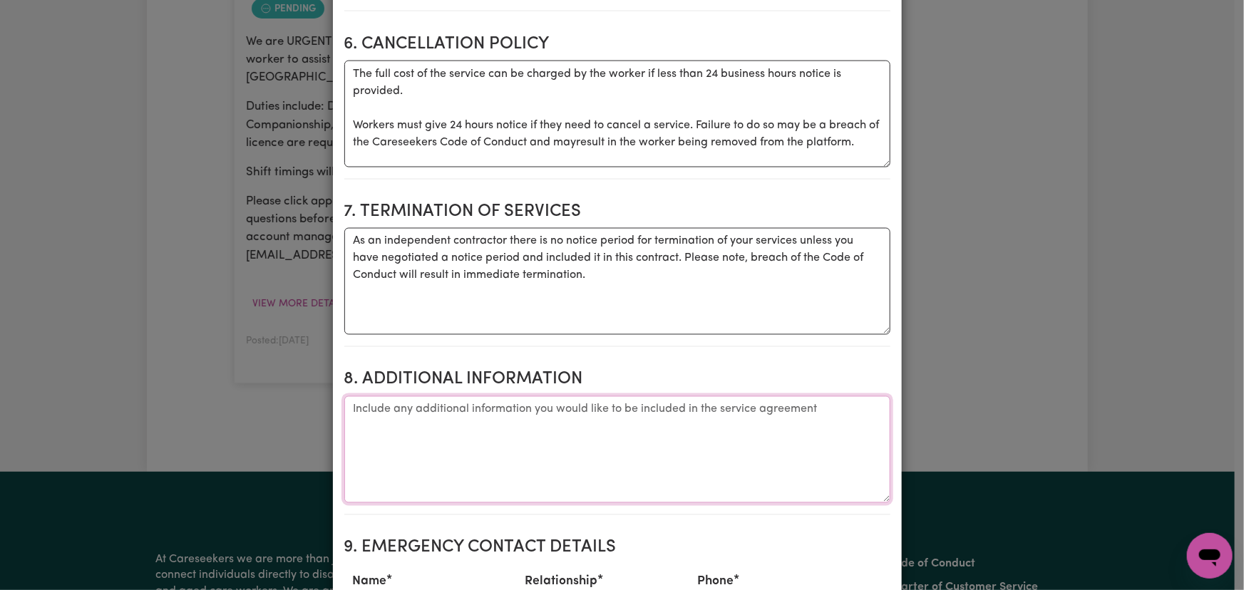
click at [482, 457] on textarea "Additional information" at bounding box center [617, 449] width 546 height 107
paste textarea "Name: [PERSON_NAME] Address: [STREET_ADDRESS][PERSON_NAME][PERSON_NAME] Mobile …"
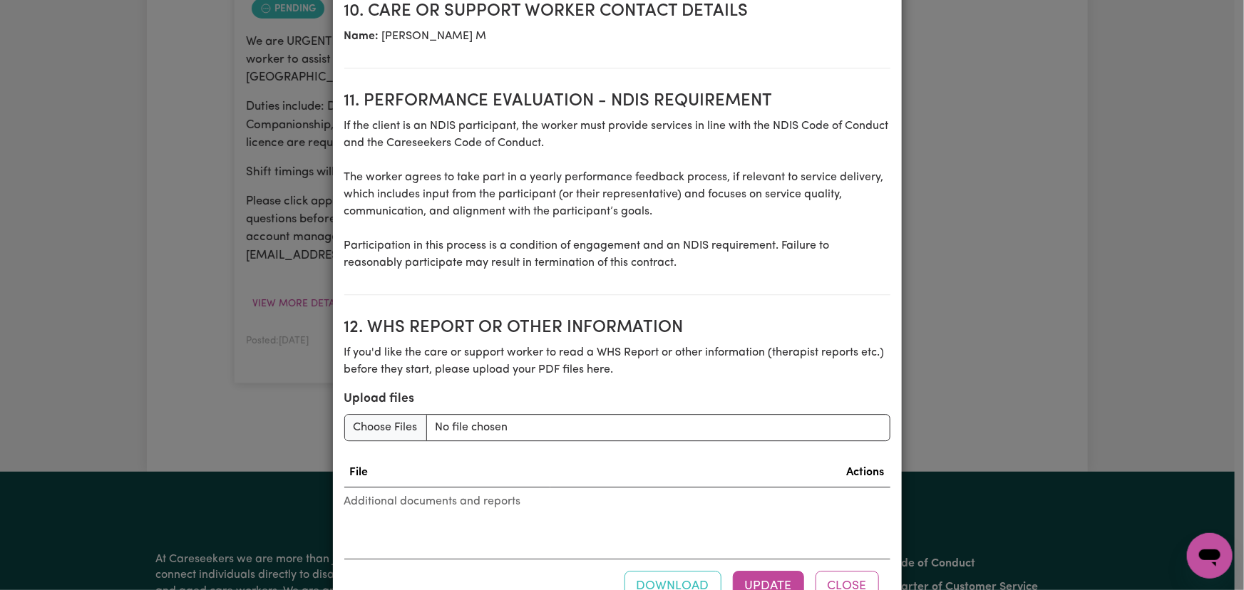
scroll to position [1891, 0]
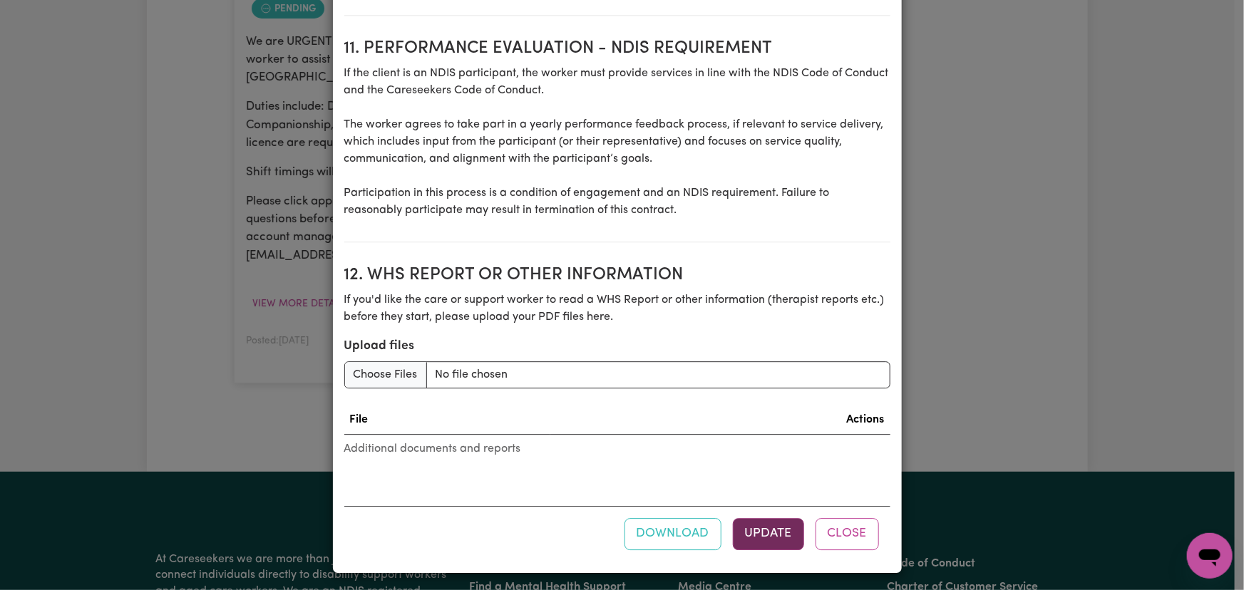
type textarea "Name: [PERSON_NAME] Address: [STREET_ADDRESS][PERSON_NAME][PERSON_NAME] Mobile …"
click at [762, 531] on button "Update" at bounding box center [768, 533] width 71 height 31
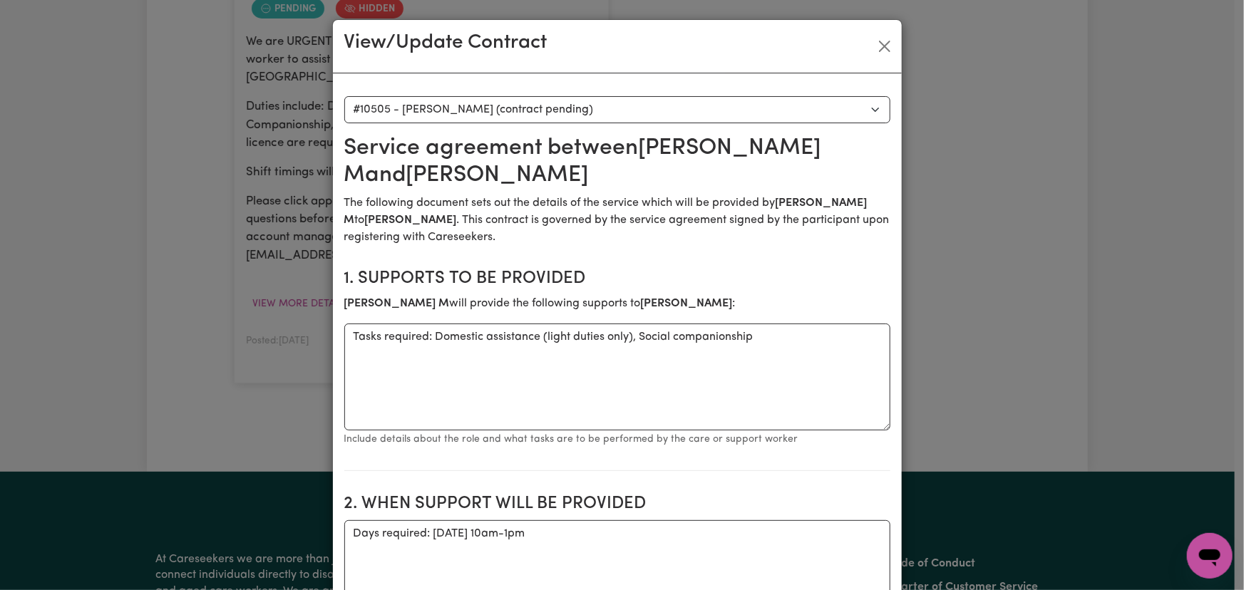
scroll to position [0, 0]
click at [877, 48] on button "Close" at bounding box center [884, 47] width 23 height 23
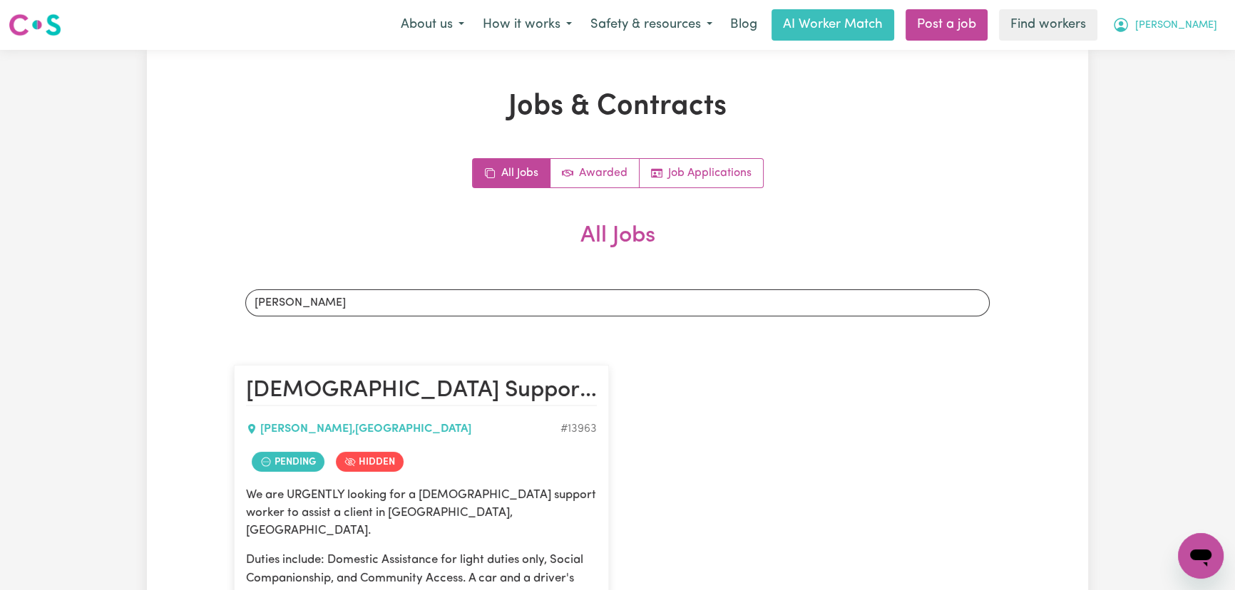
click at [1213, 29] on span "[PERSON_NAME]" at bounding box center [1176, 26] width 82 height 16
click at [1198, 82] on link "Logout" at bounding box center [1169, 81] width 113 height 27
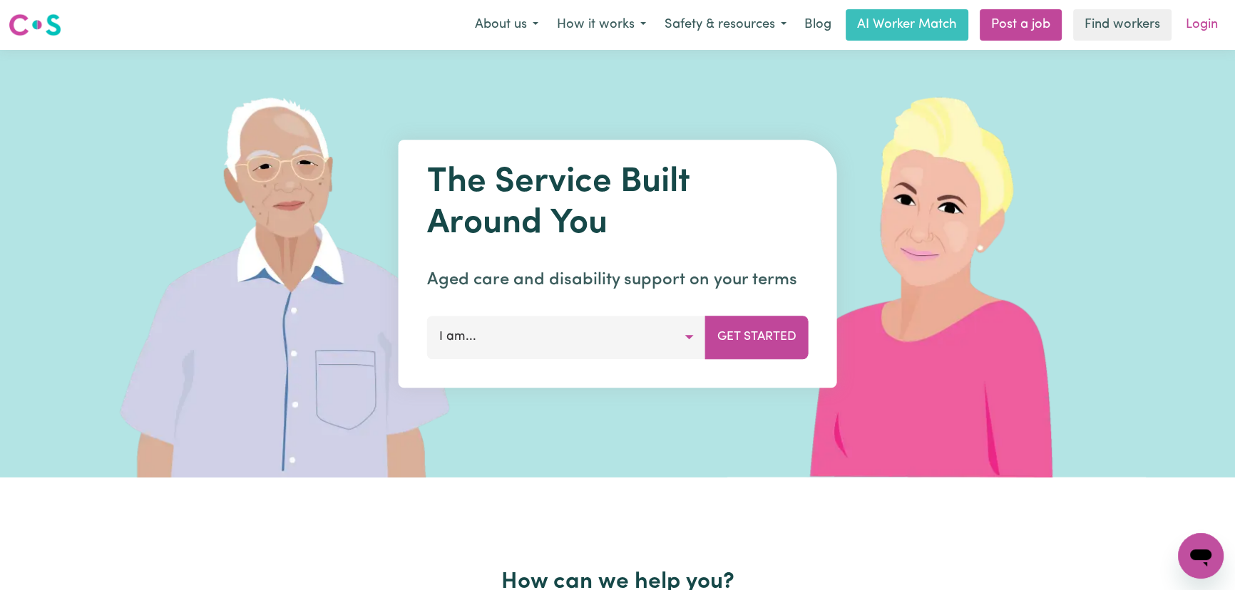
click at [1197, 29] on link "Login" at bounding box center [1201, 24] width 49 height 31
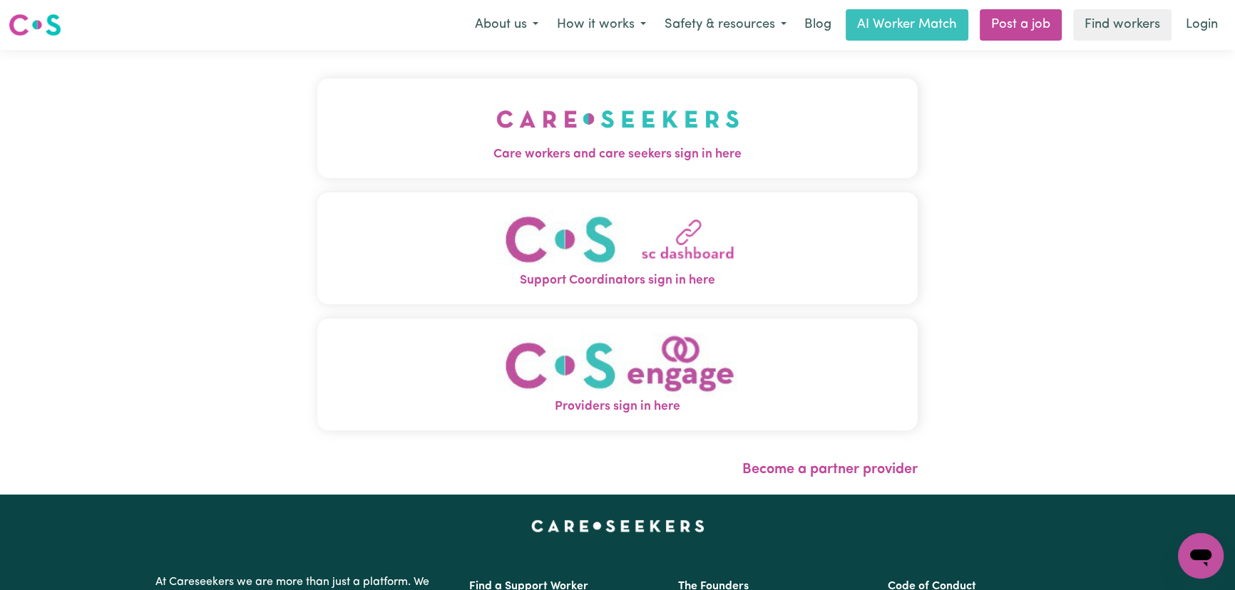
click at [317, 195] on button "Support Coordinators sign in here" at bounding box center [617, 248] width 600 height 112
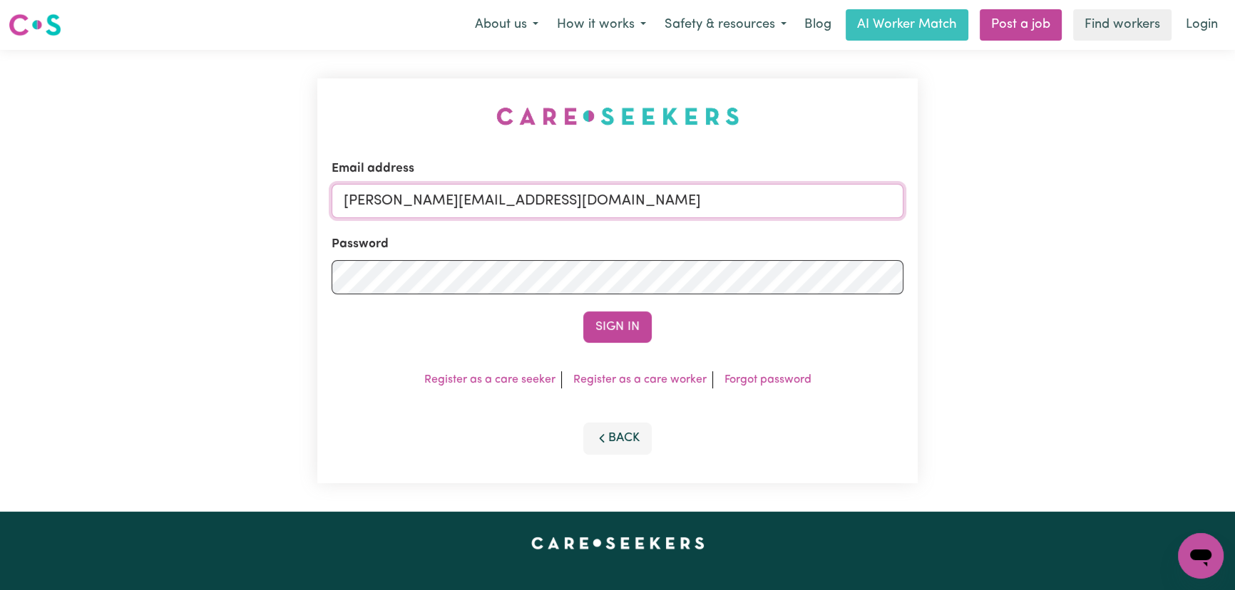
click at [634, 202] on input "[PERSON_NAME][EMAIL_ADDRESS][DOMAIN_NAME]" at bounding box center [617, 201] width 572 height 34
drag, startPoint x: 685, startPoint y: 206, endPoint x: 413, endPoint y: 200, distance: 272.4
click at [413, 200] on input "[EMAIL_ADDRESS][DOMAIN_NAME]" at bounding box center [617, 201] width 572 height 34
type input "[EMAIL_ADDRESS][DOMAIN_NAME]"
click at [590, 325] on button "Sign In" at bounding box center [617, 326] width 68 height 31
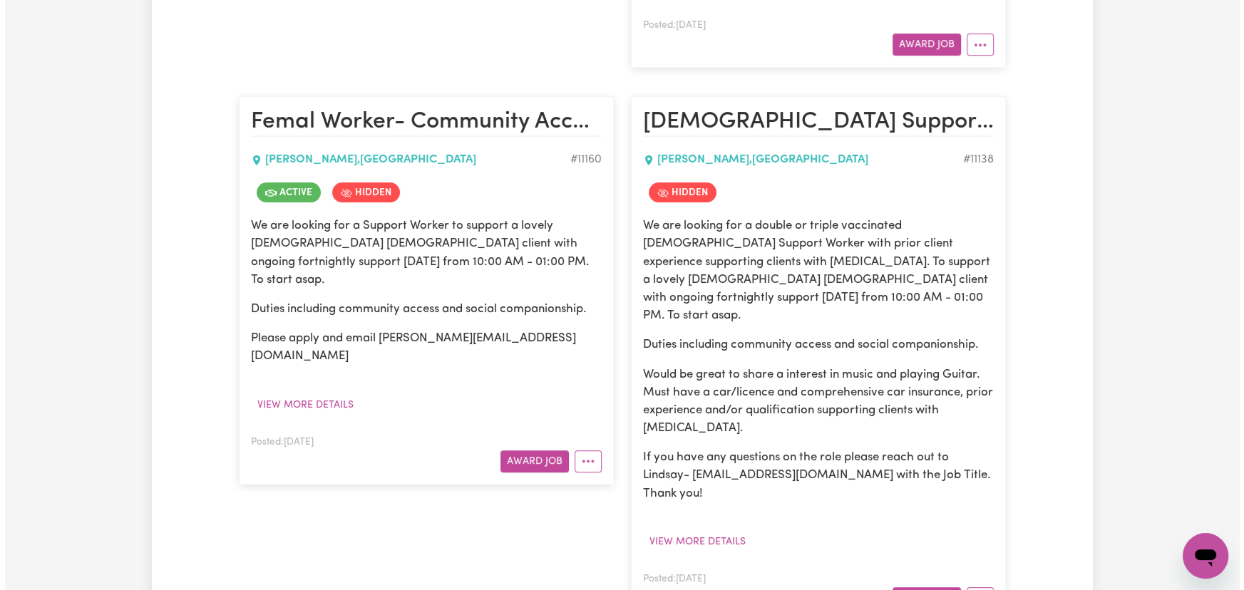
scroll to position [777, 0]
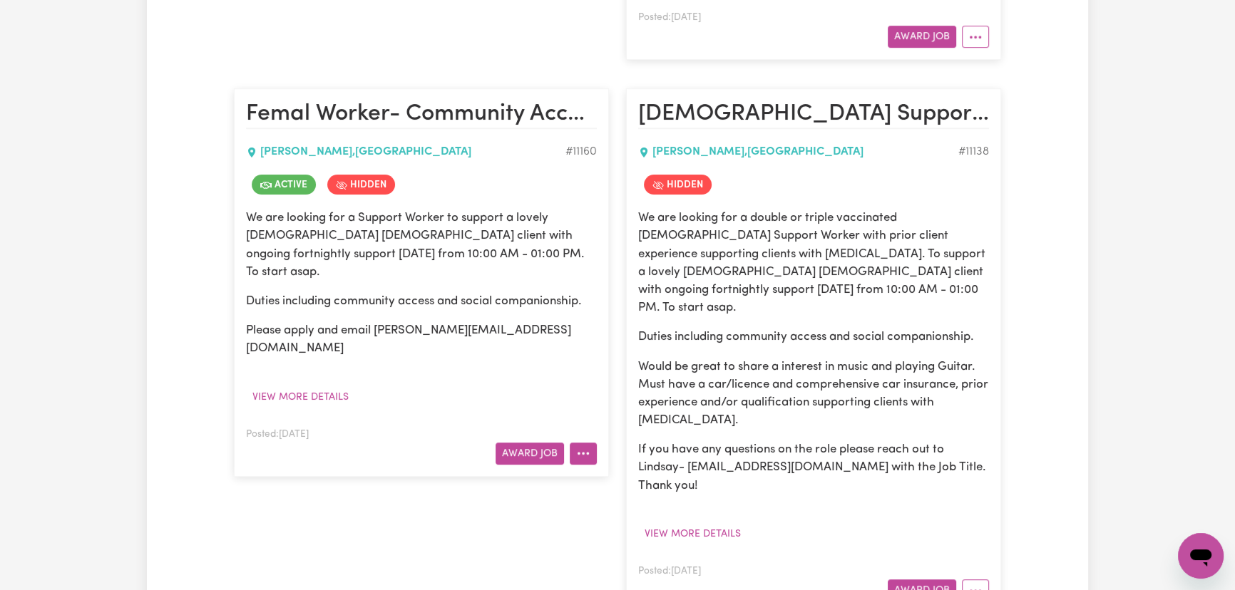
click at [591, 443] on button "More options" at bounding box center [583, 454] width 27 height 22
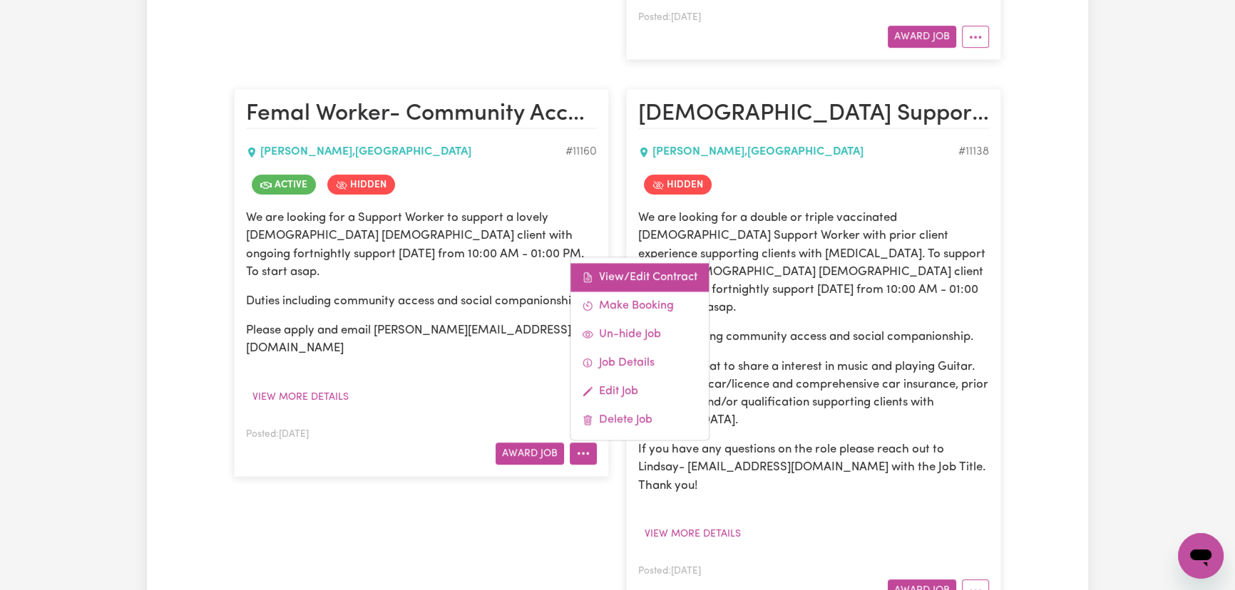
click at [635, 263] on link "View/Edit Contract" at bounding box center [639, 277] width 138 height 29
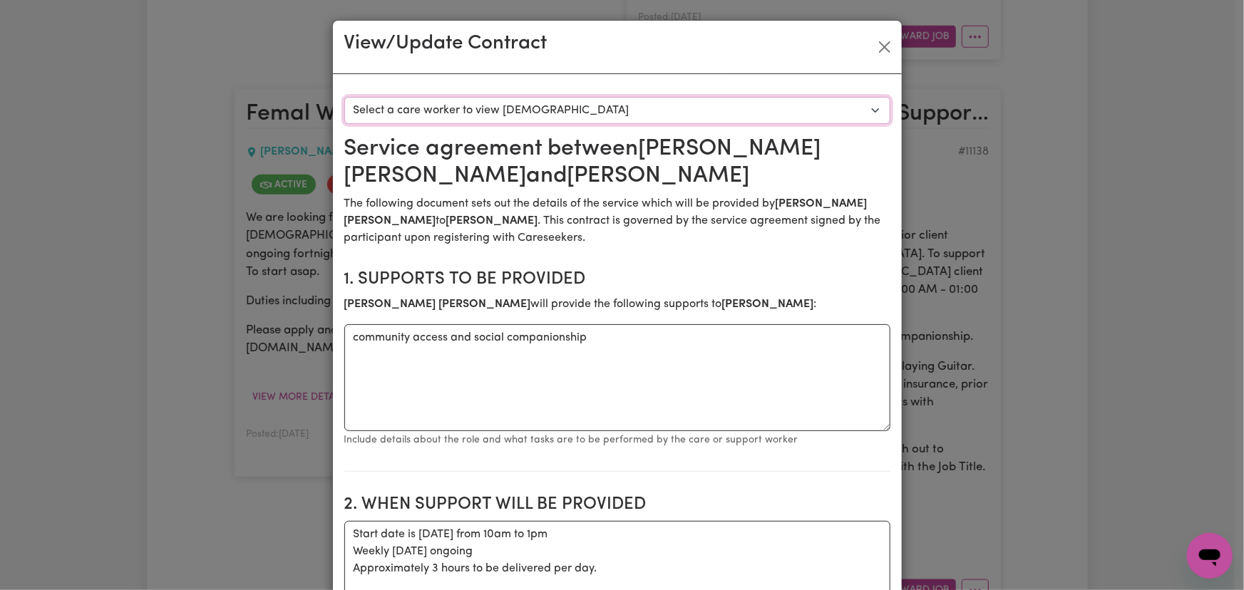
click at [499, 104] on select "Select a care worker to view contract #8470 - Maria Kerrigan (contract accepted)" at bounding box center [617, 110] width 546 height 27
select select "8082"
click at [344, 97] on select "Select a care worker to view contract #8470 - Maria Kerrigan (contract accepted)" at bounding box center [617, 110] width 546 height 27
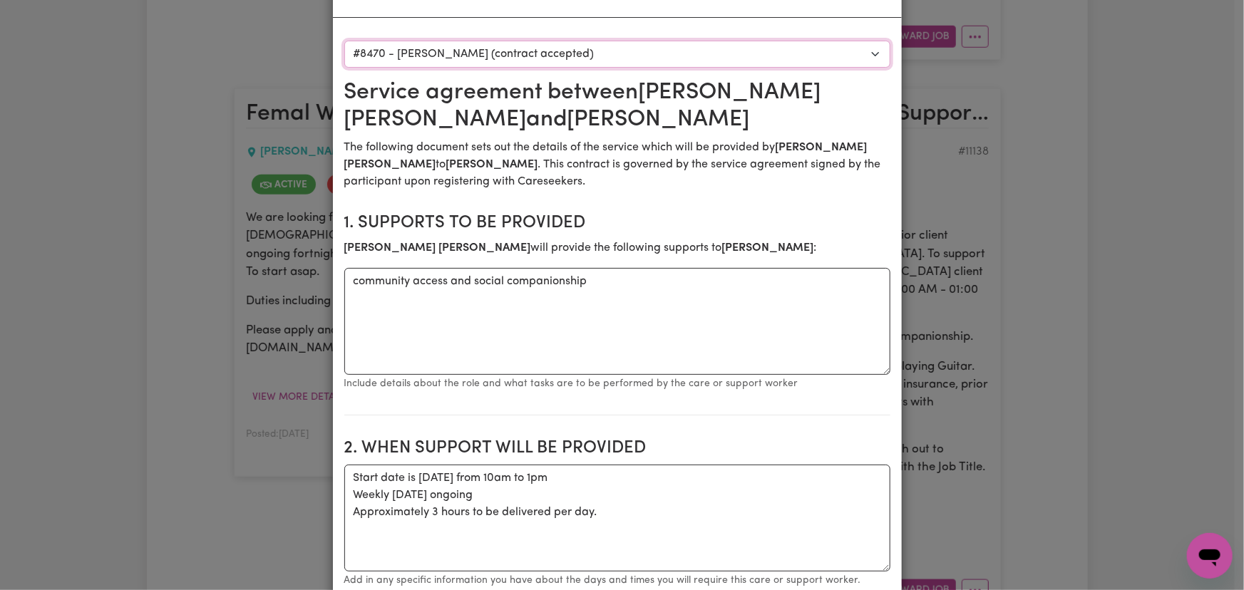
scroll to position [0, 0]
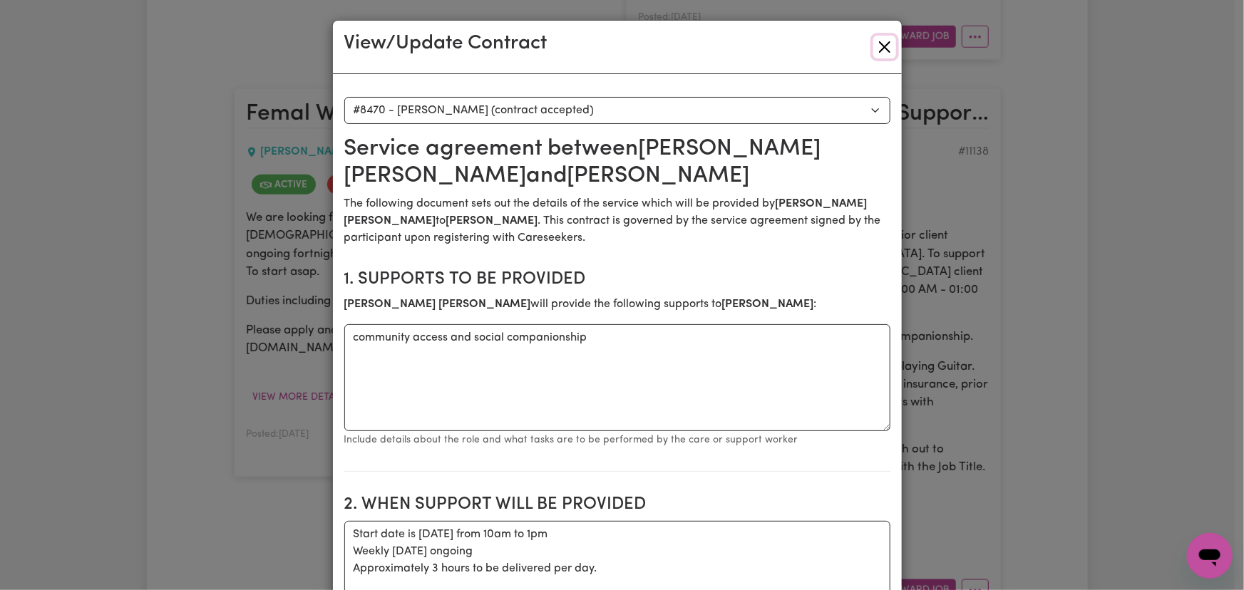
click at [883, 51] on button "Close" at bounding box center [884, 47] width 23 height 23
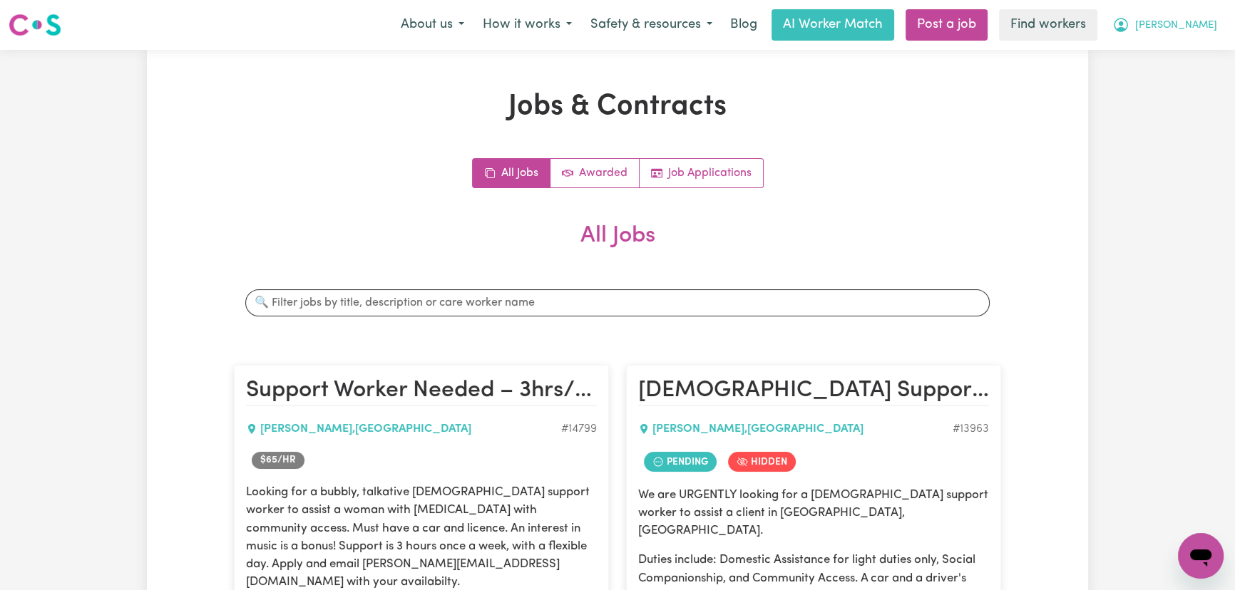
click at [1219, 26] on button "[PERSON_NAME]" at bounding box center [1164, 25] width 123 height 30
click at [1203, 81] on link "Logout" at bounding box center [1169, 81] width 113 height 27
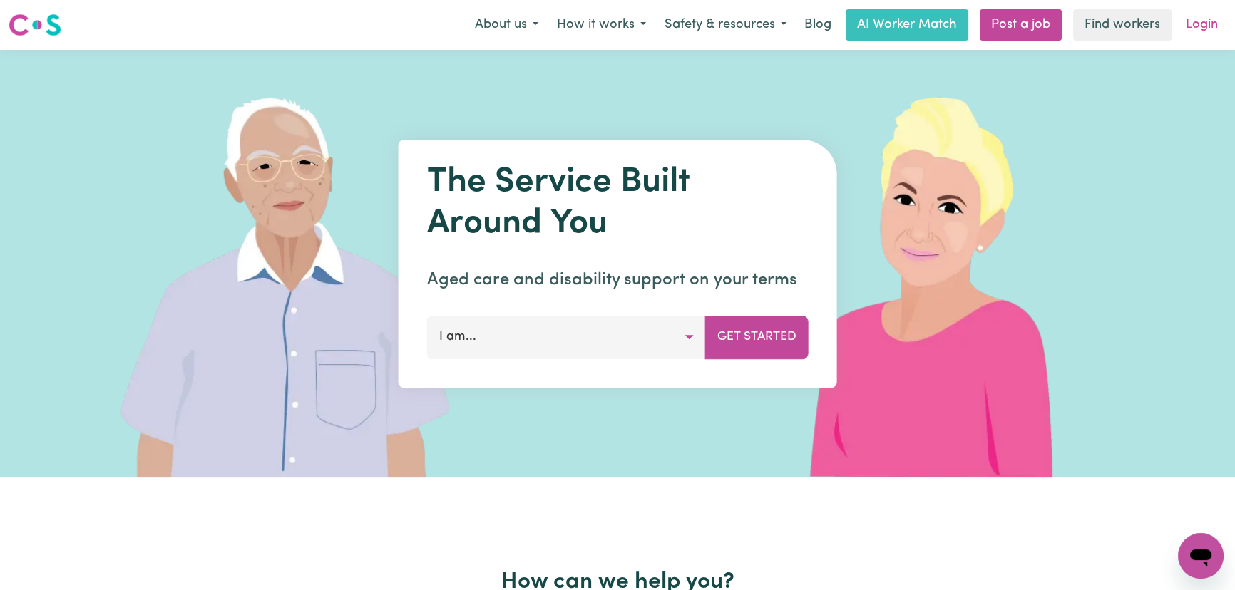
click at [1207, 18] on link "Login" at bounding box center [1201, 24] width 49 height 31
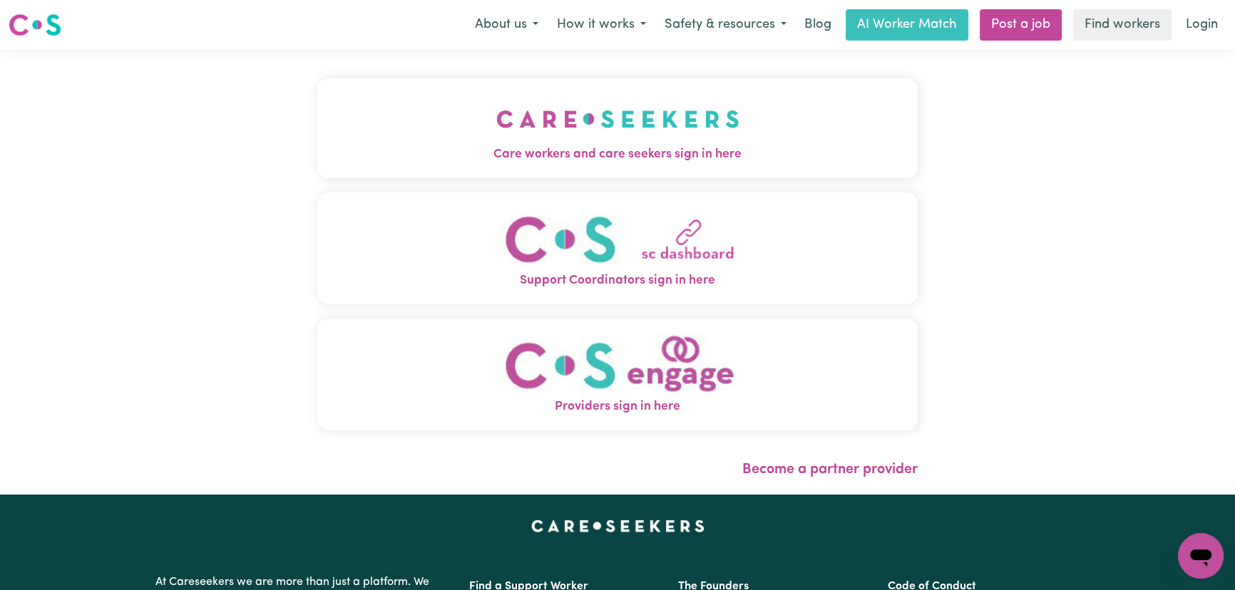
click at [506, 145] on span "Care workers and care seekers sign in here" at bounding box center [617, 154] width 600 height 19
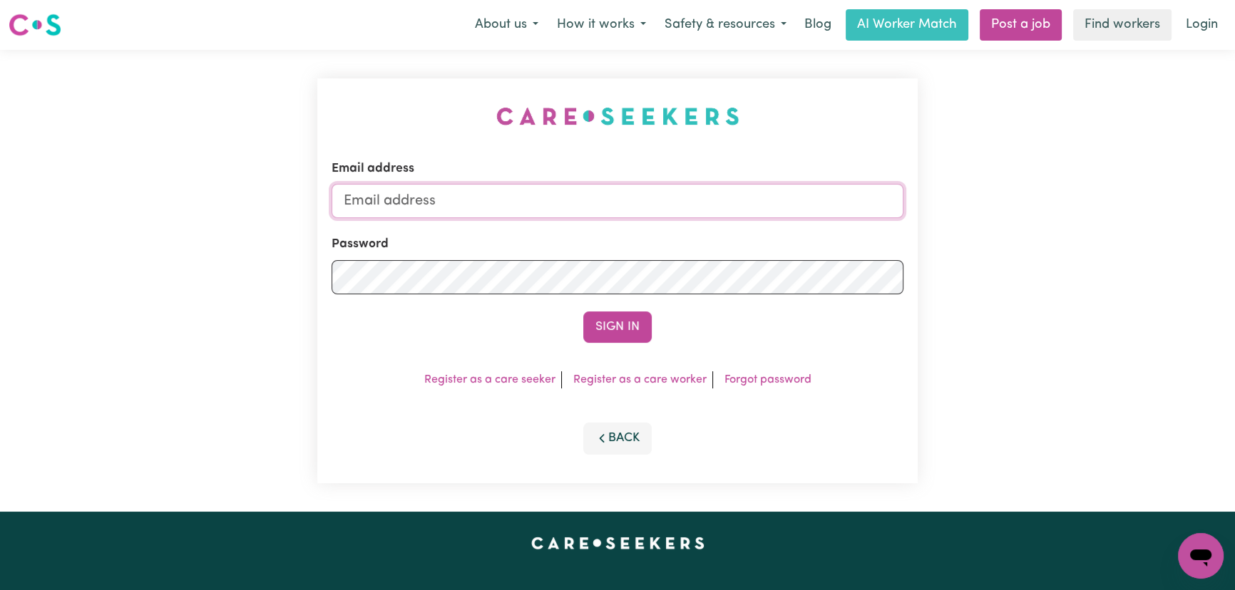
type input "[PERSON_NAME][EMAIL_ADDRESS][DOMAIN_NAME]"
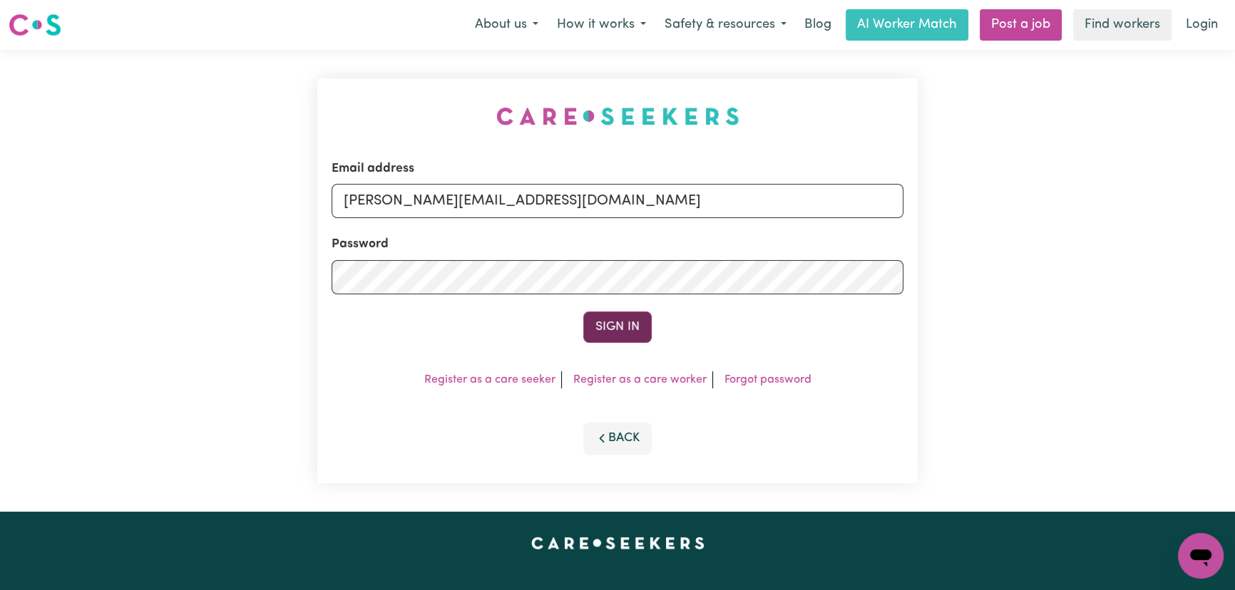
click at [612, 321] on button "Sign In" at bounding box center [617, 326] width 68 height 31
